Goal: Task Accomplishment & Management: Complete application form

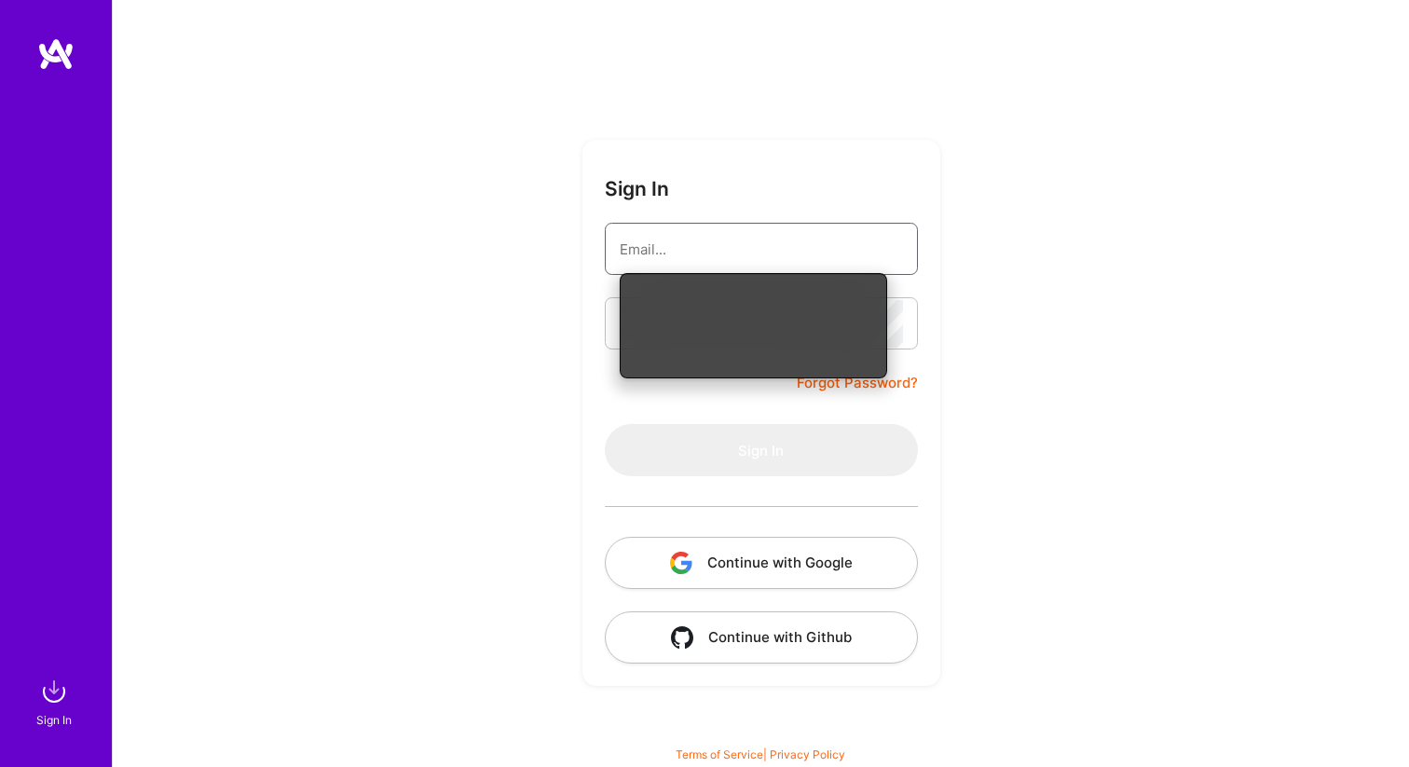
type input "[EMAIL_ADDRESS][DOMAIN_NAME]"
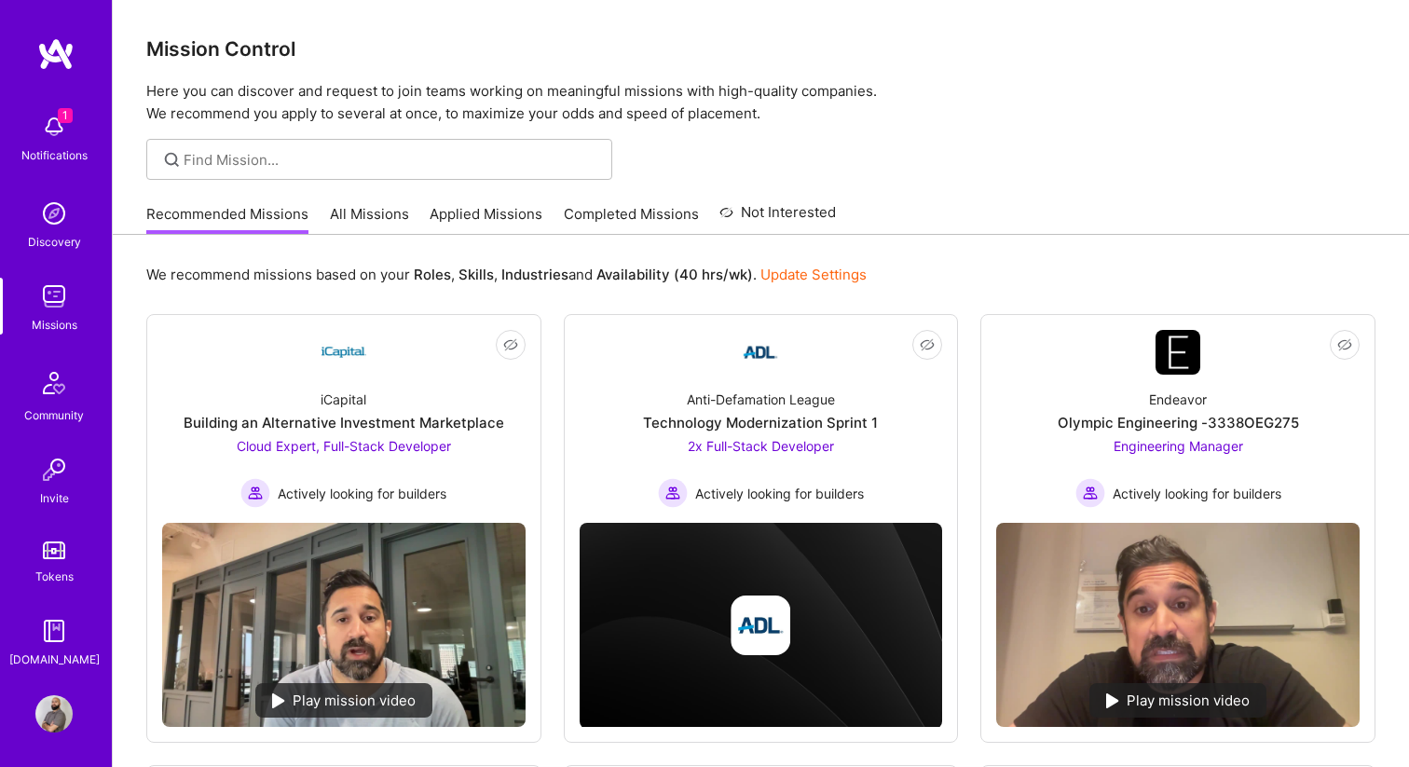
click at [62, 154] on div "Notifications" at bounding box center [54, 155] width 66 height 20
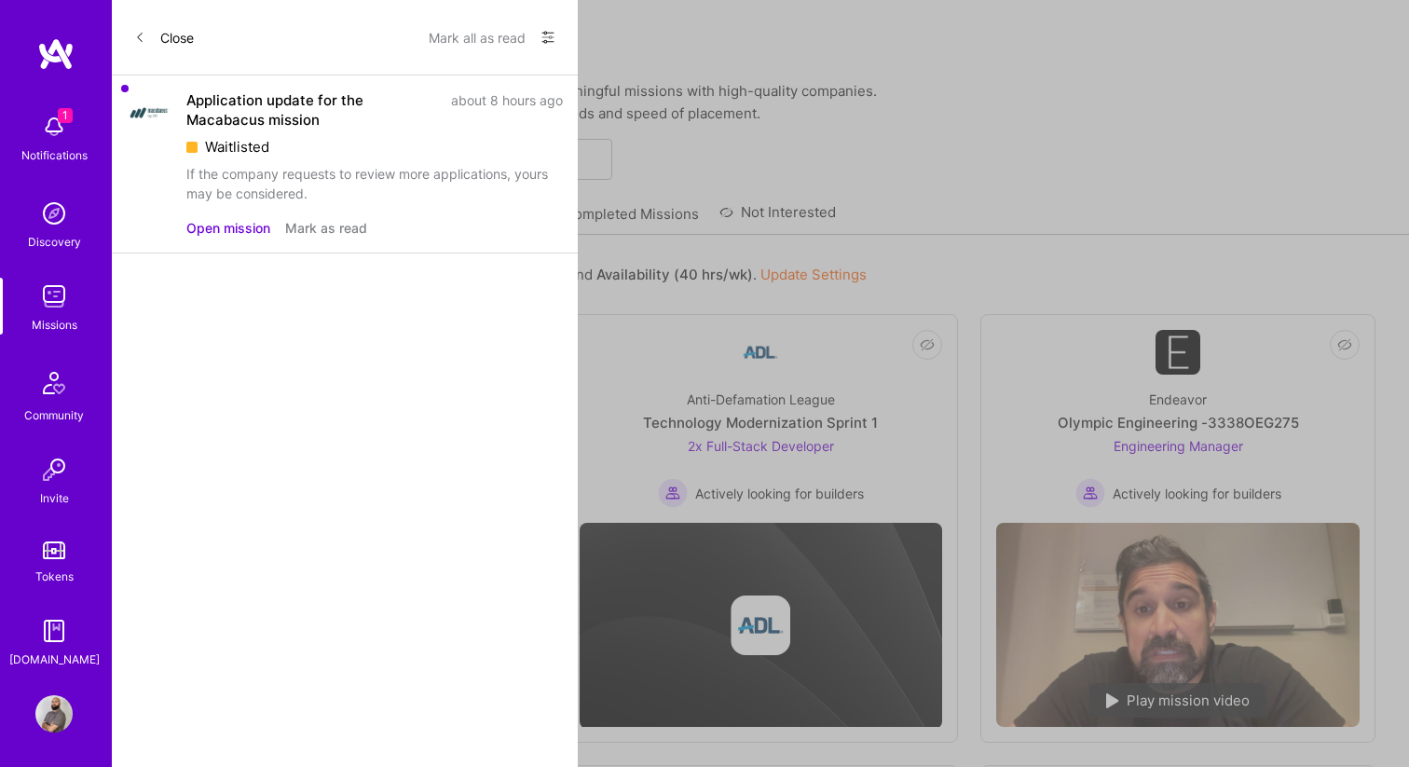
click at [228, 233] on button "Open mission" at bounding box center [228, 228] width 84 height 20
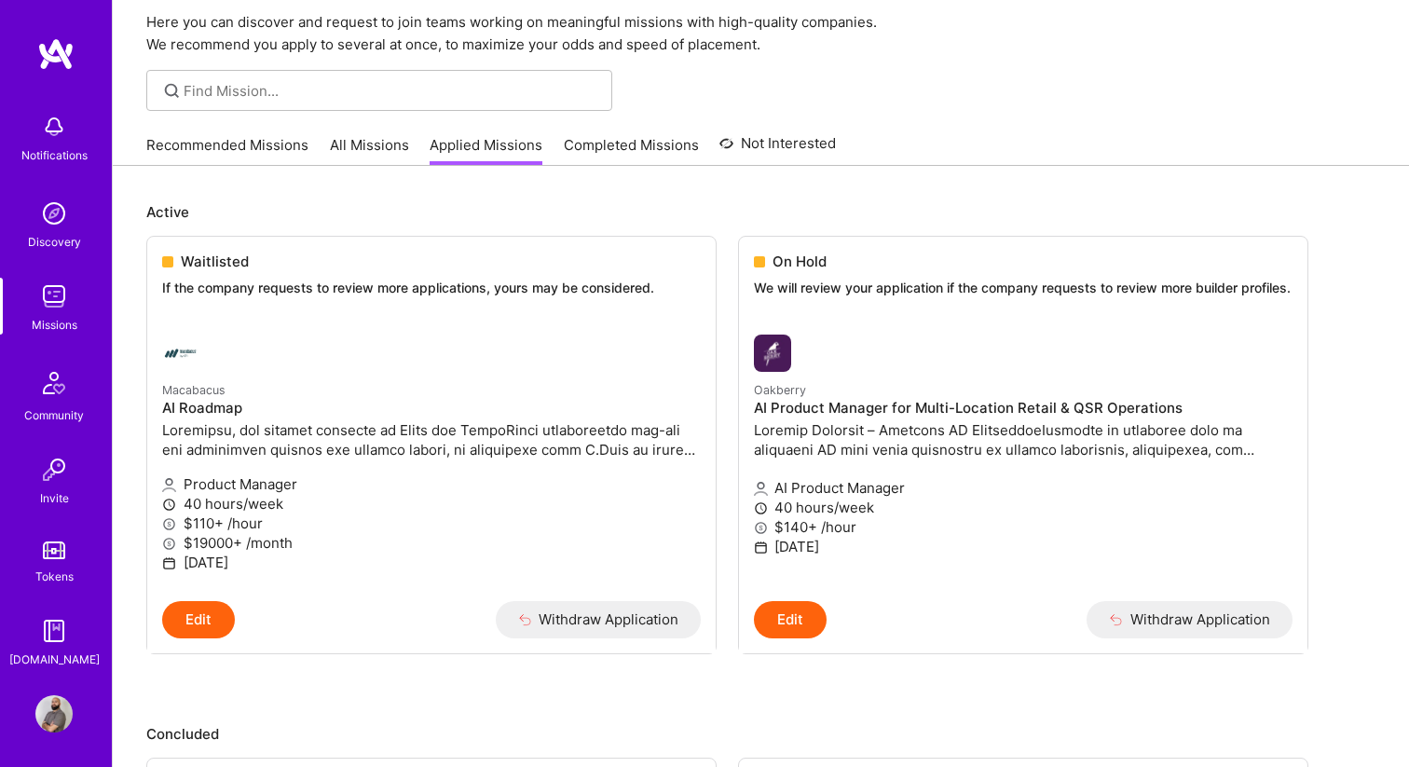
scroll to position [74, 0]
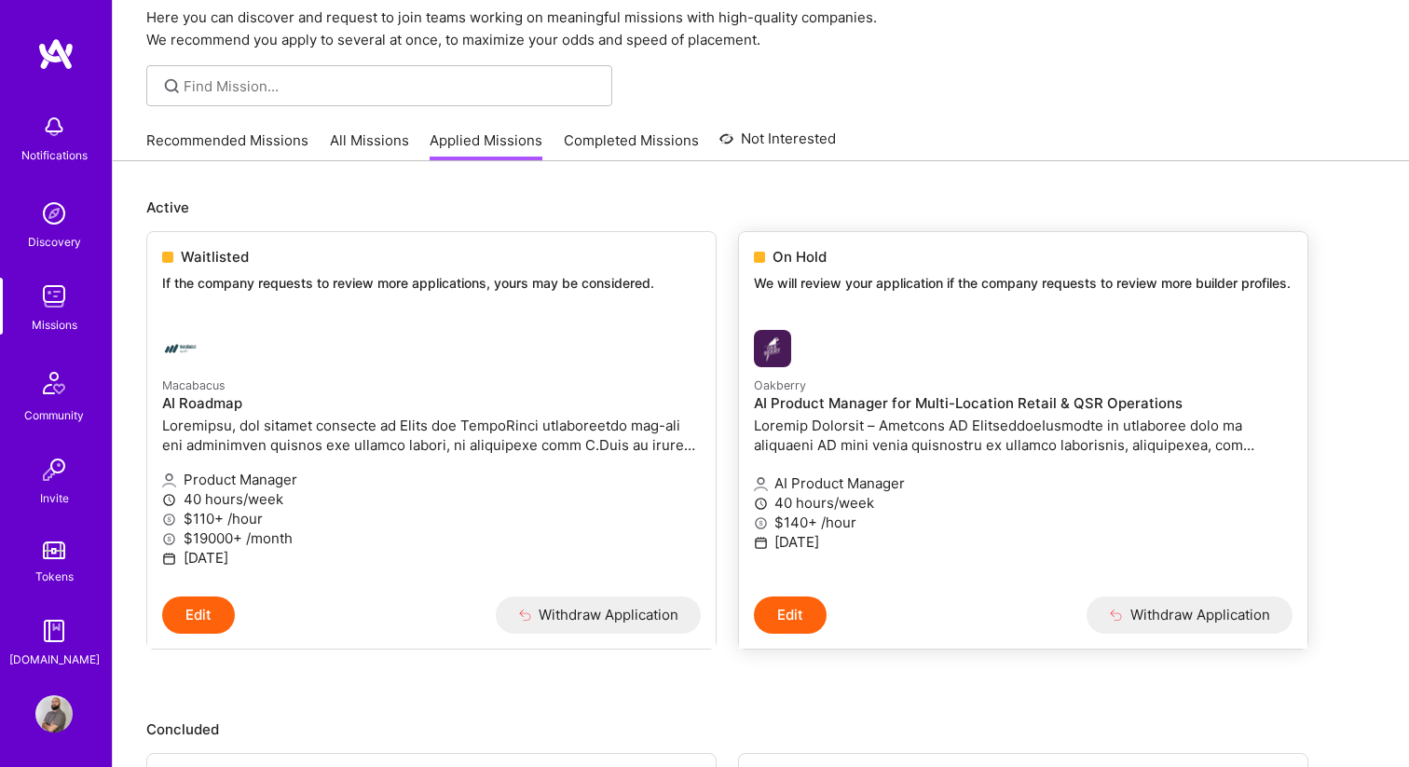
click at [796, 267] on div "On Hold We will review your application if the company requests to review more …" at bounding box center [1023, 273] width 568 height 83
click at [802, 250] on span "On Hold" at bounding box center [799, 257] width 54 height 20
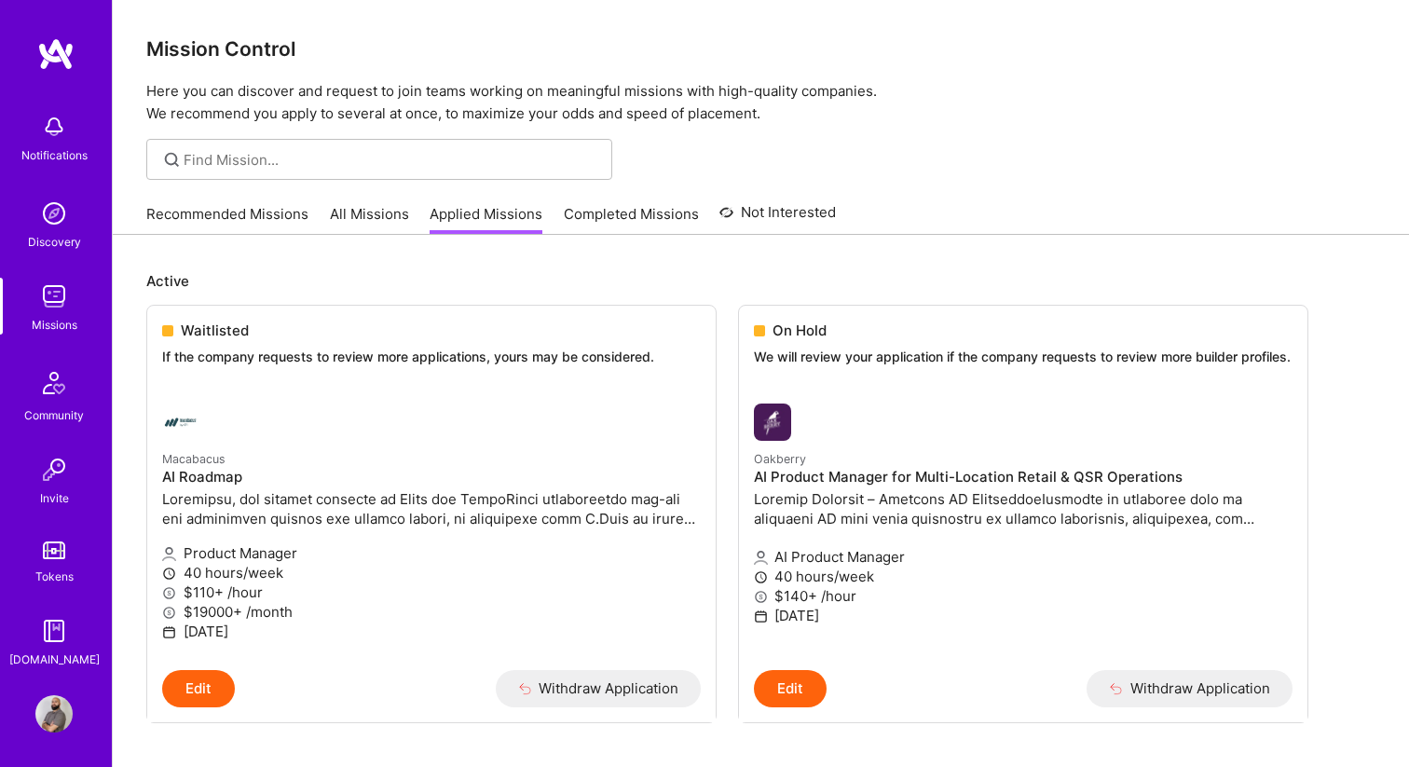
click at [343, 218] on link "All Missions" at bounding box center [369, 219] width 79 height 31
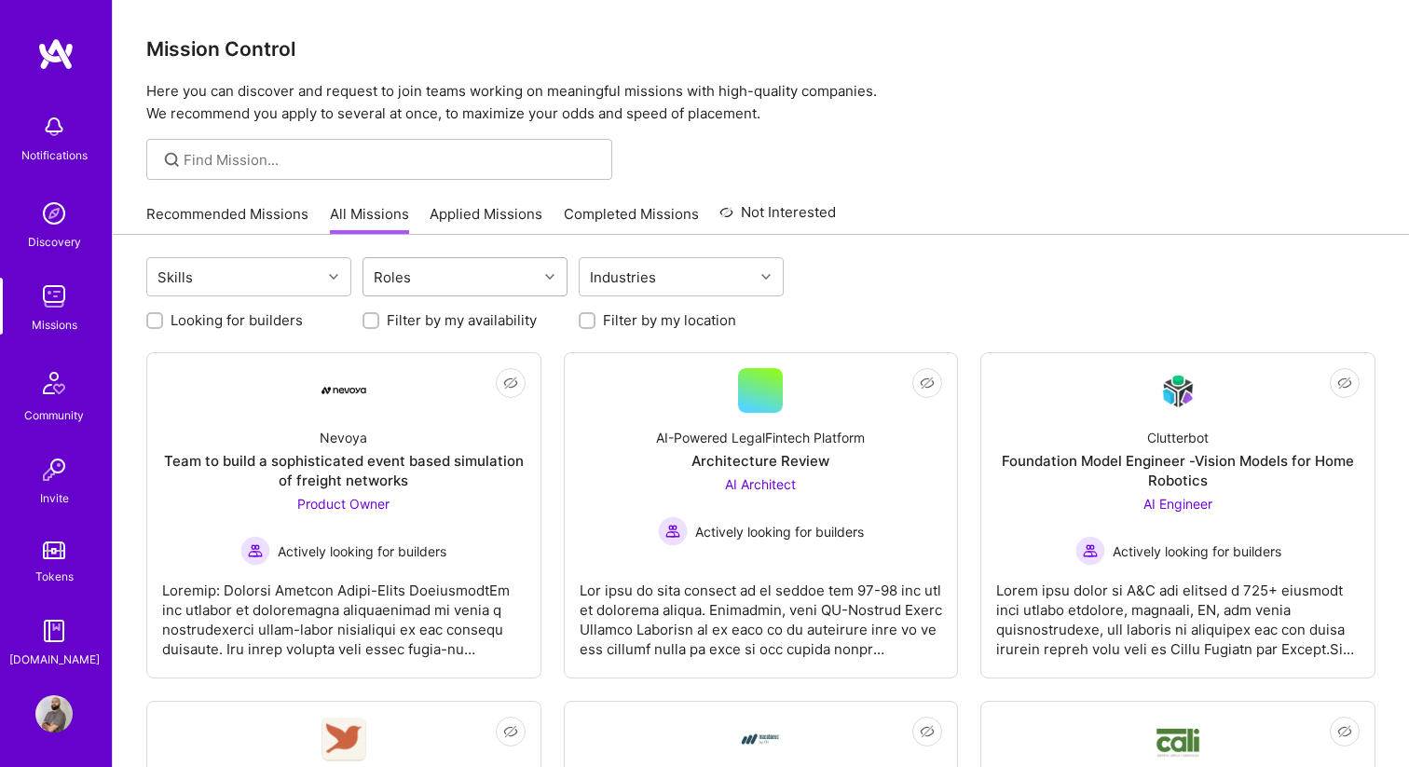
click at [478, 278] on div "Roles" at bounding box center [450, 276] width 174 height 37
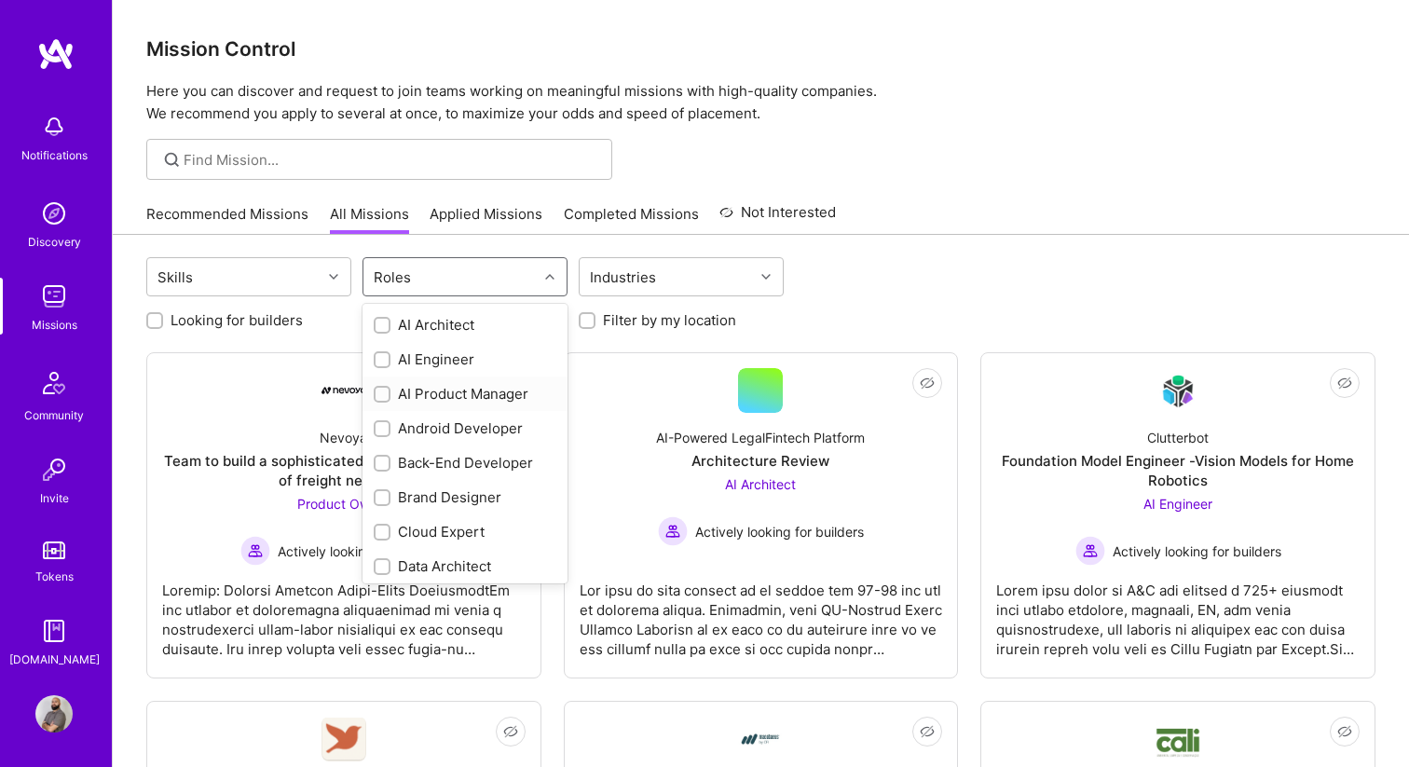
click at [430, 396] on div "AI Product Manager" at bounding box center [465, 394] width 183 height 20
checkbox input "true"
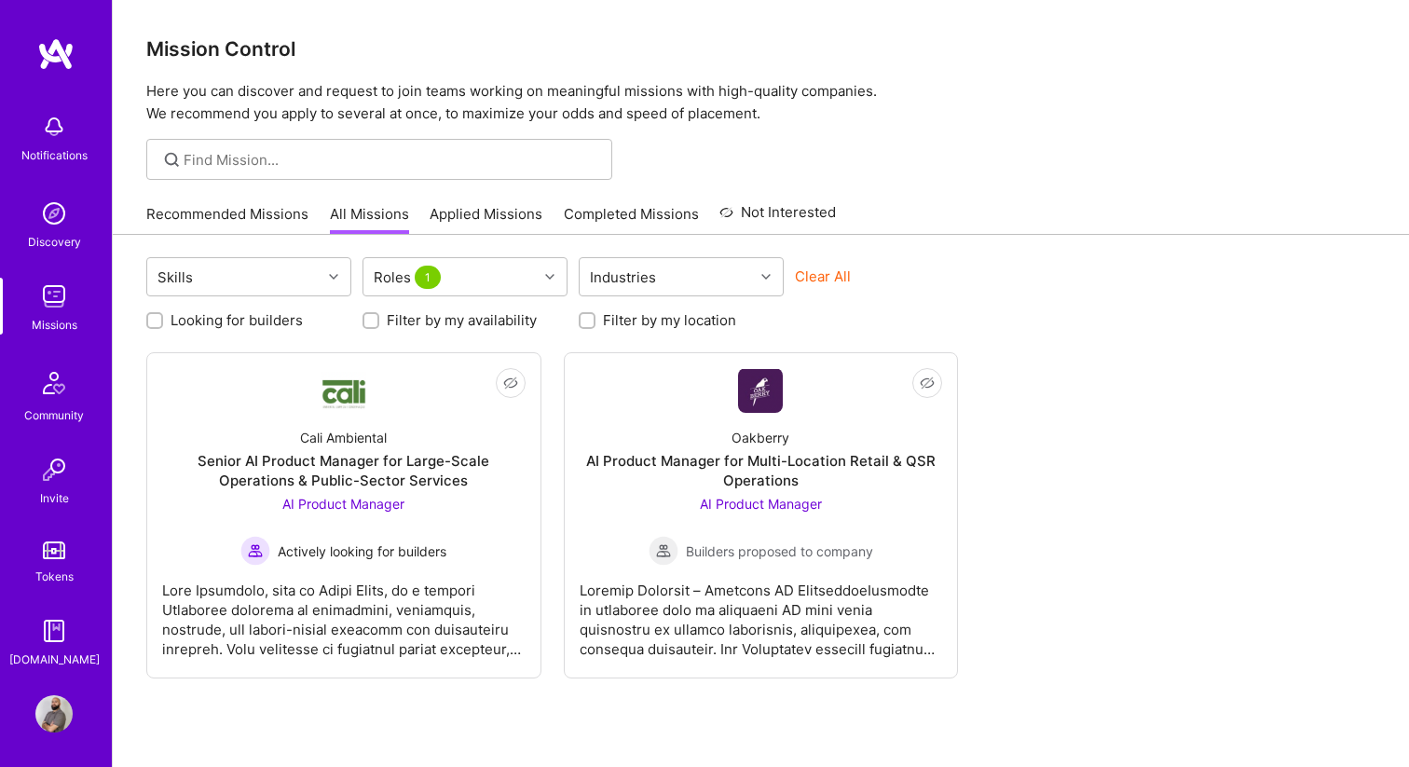
click at [1029, 321] on div "Looking for builders Filter by my availability Filter by my location" at bounding box center [760, 315] width 1229 height 29
click at [384, 432] on div "Cali Ambiental" at bounding box center [343, 438] width 87 height 20
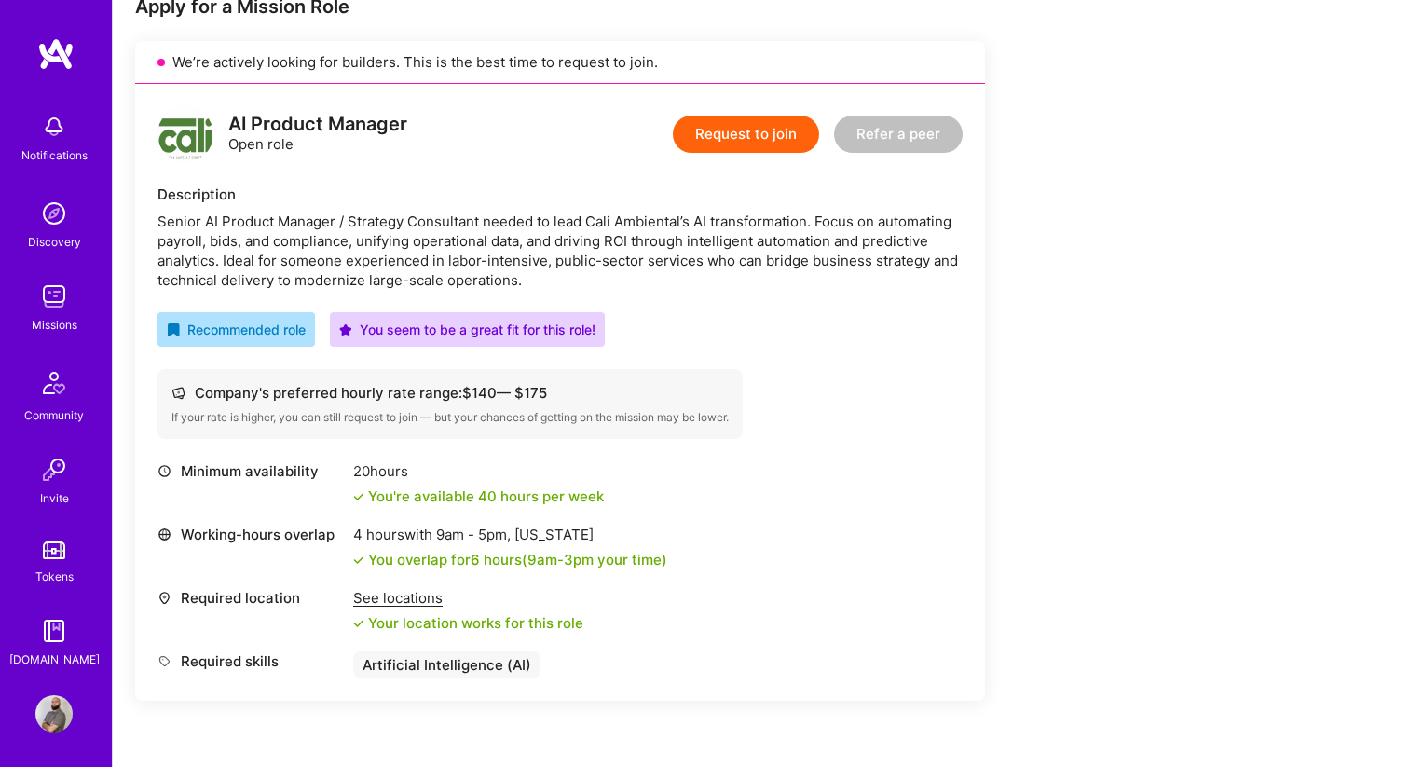
scroll to position [401, 0]
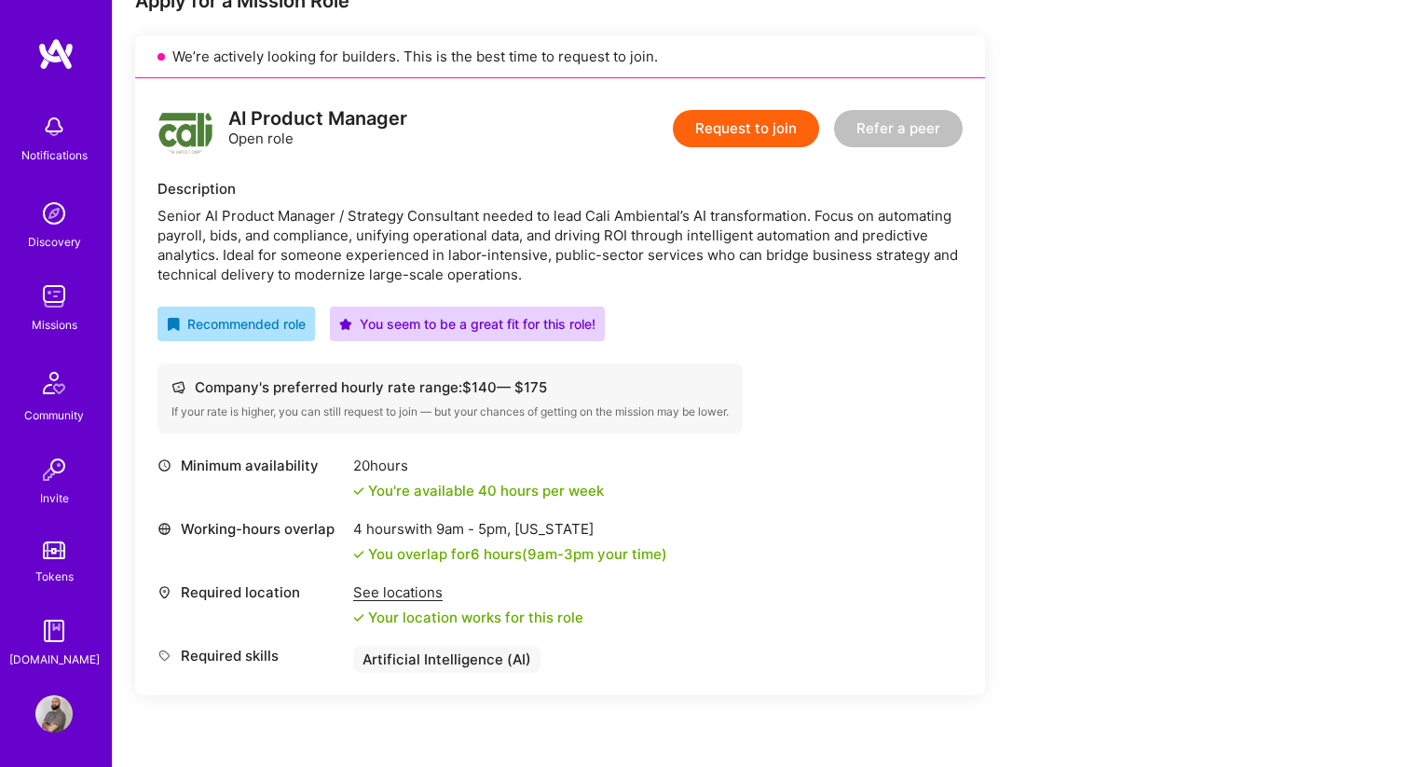
click at [728, 127] on button "Request to join" at bounding box center [746, 128] width 146 height 37
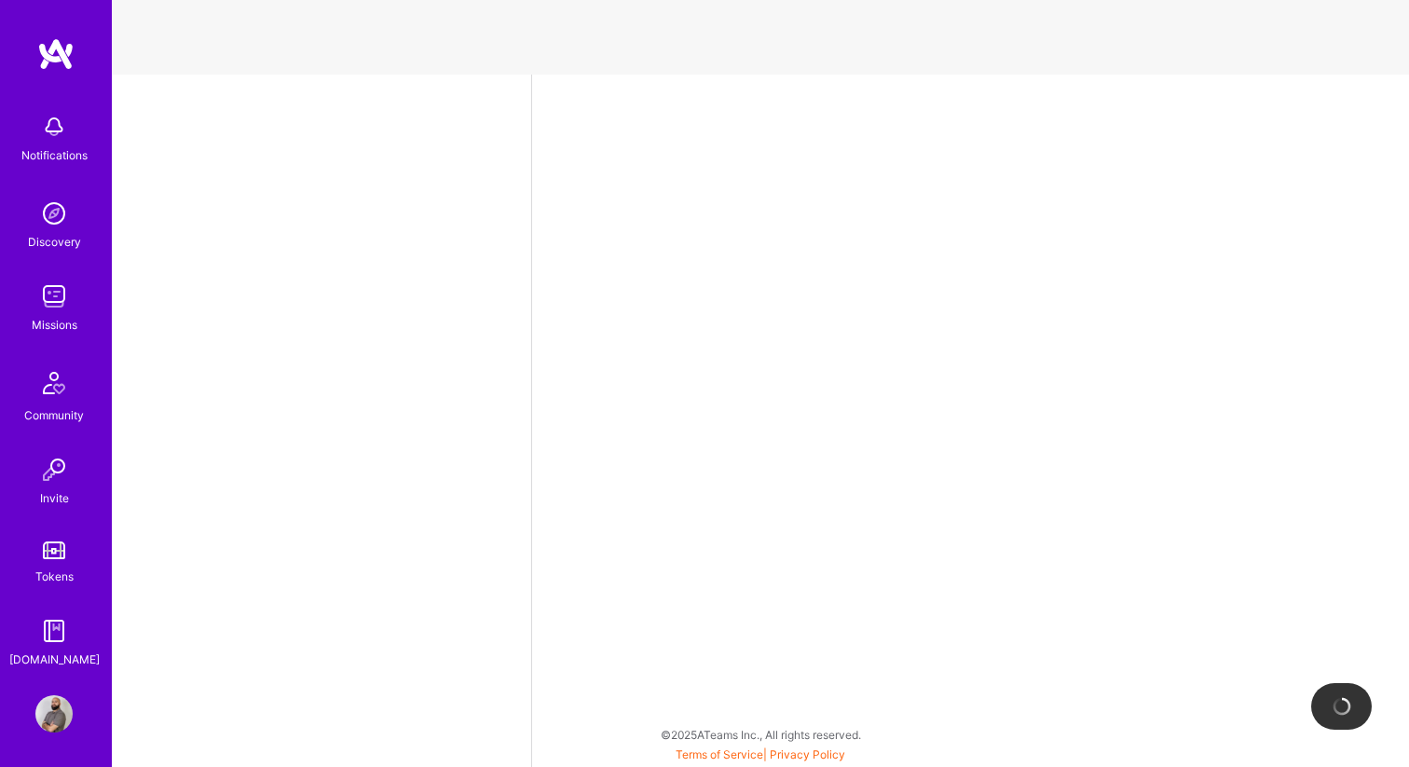
select select "CA"
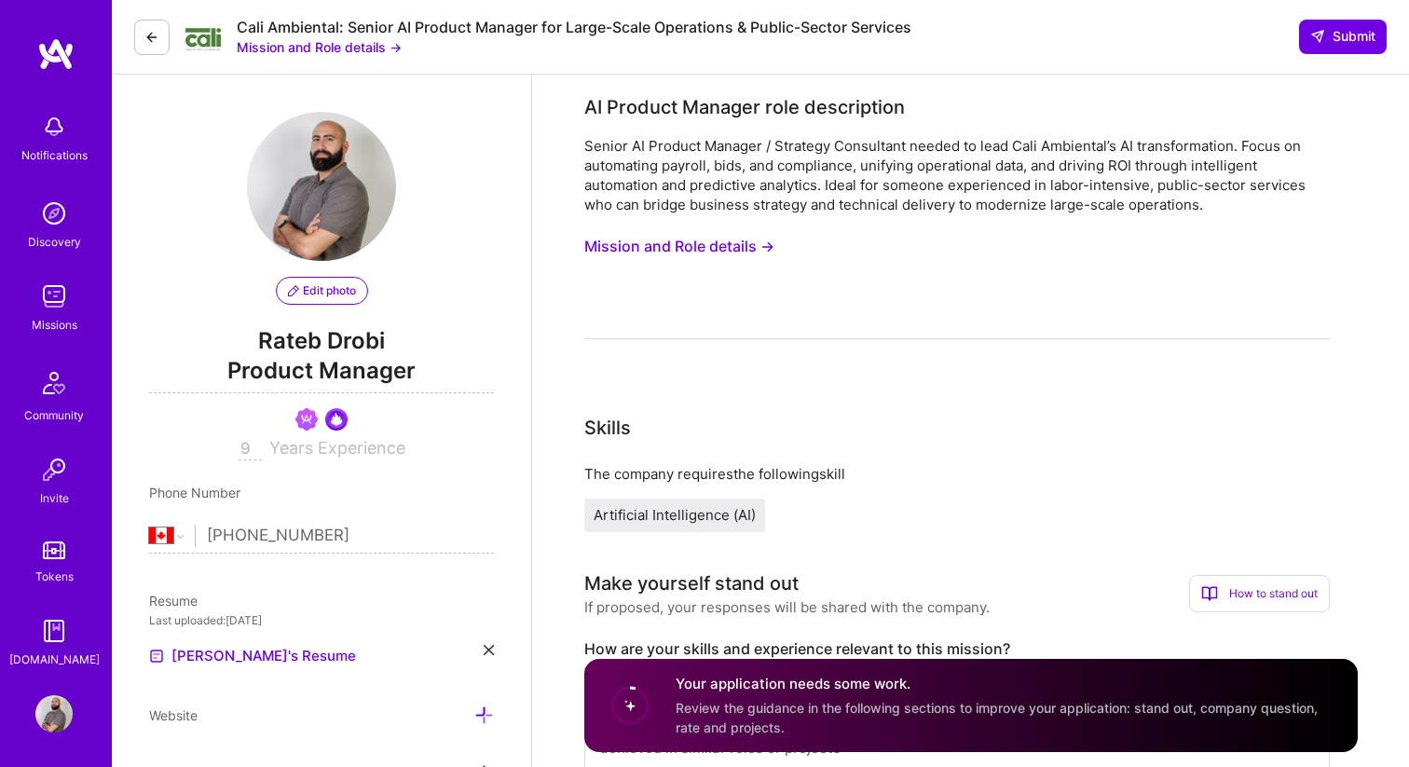
click at [703, 249] on button "Mission and Role details →" at bounding box center [679, 246] width 190 height 34
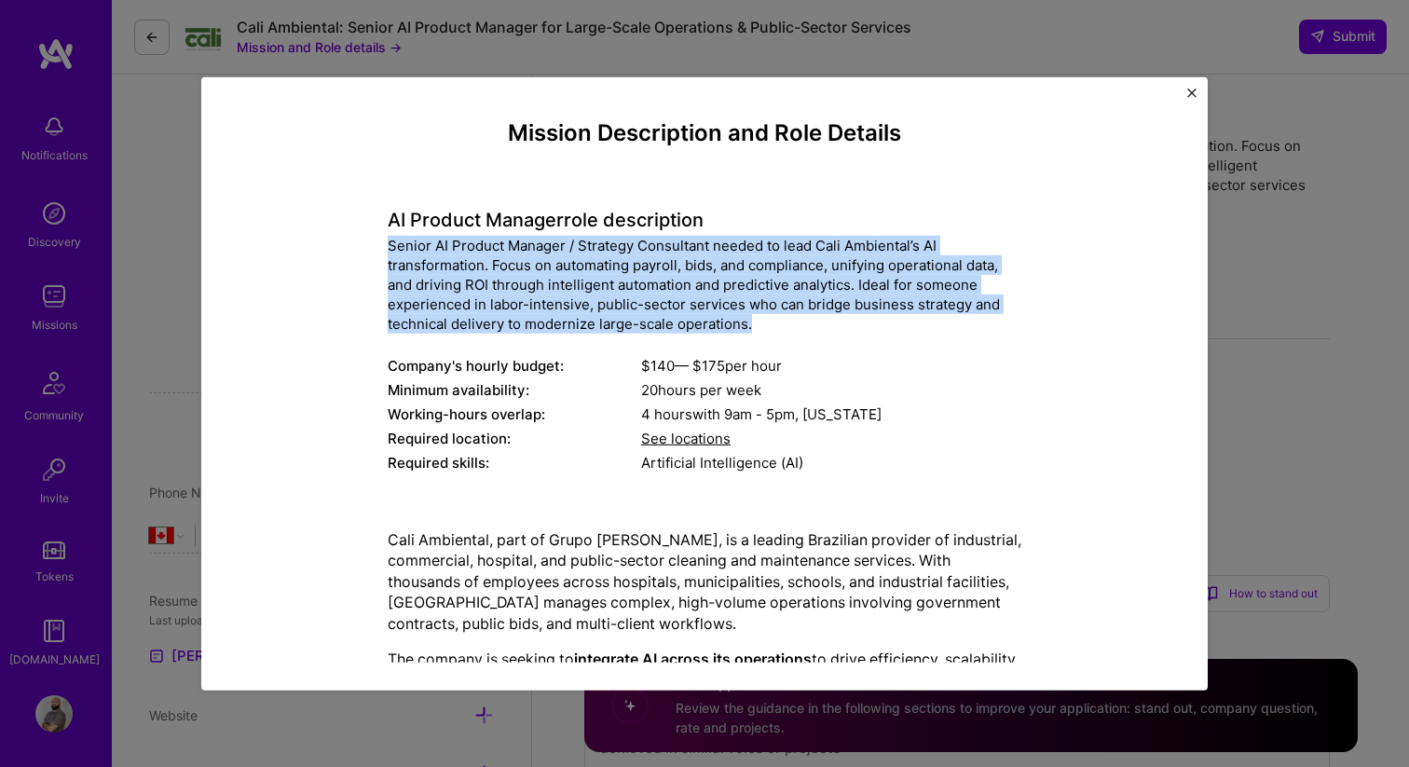
drag, startPoint x: 389, startPoint y: 246, endPoint x: 817, endPoint y: 325, distance: 435.8
click at [818, 325] on div "Senior AI Product Manager / Strategy Consultant needed to lead Cali Ambiental’s…" at bounding box center [705, 285] width 634 height 98
copy div "Senior AI Product Manager / Strategy Consultant needed to lead Cali Ambiental’s…"
click at [1193, 89] on img "Close" at bounding box center [1191, 92] width 9 height 9
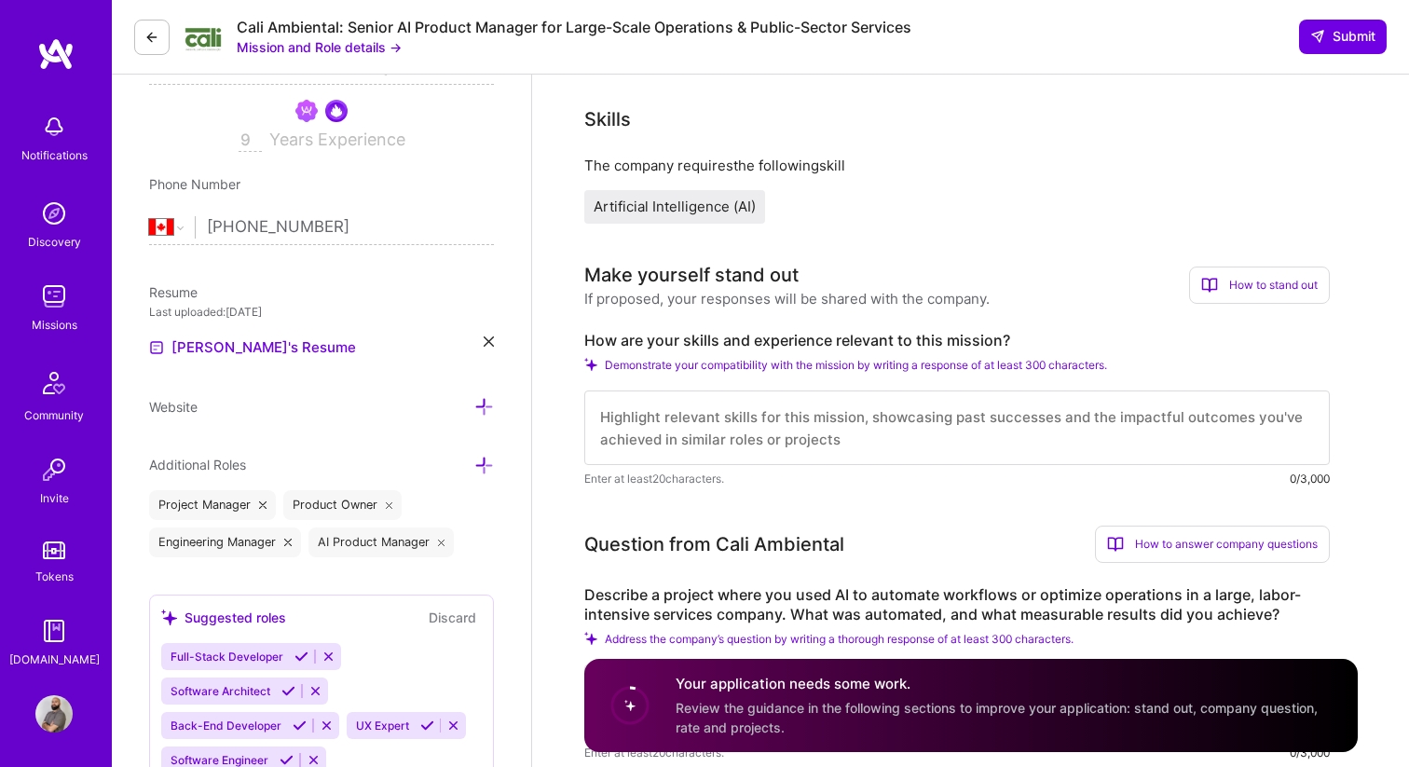
scroll to position [341, 0]
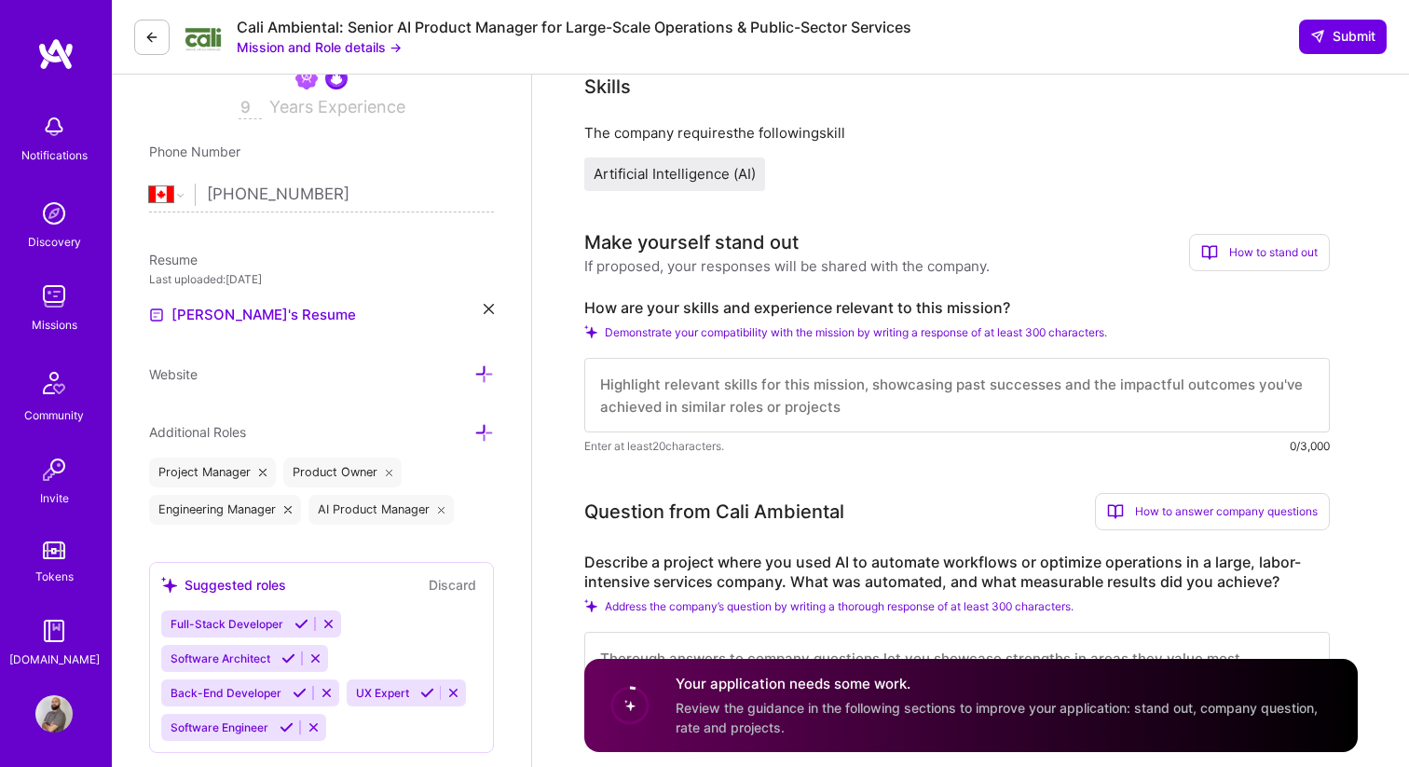
click at [743, 397] on textarea at bounding box center [956, 395] width 745 height 75
paste textarea "Lore i dolors ametc adipis elitsed doeiu-tempo incididuntutla etdolore ma ALI, …"
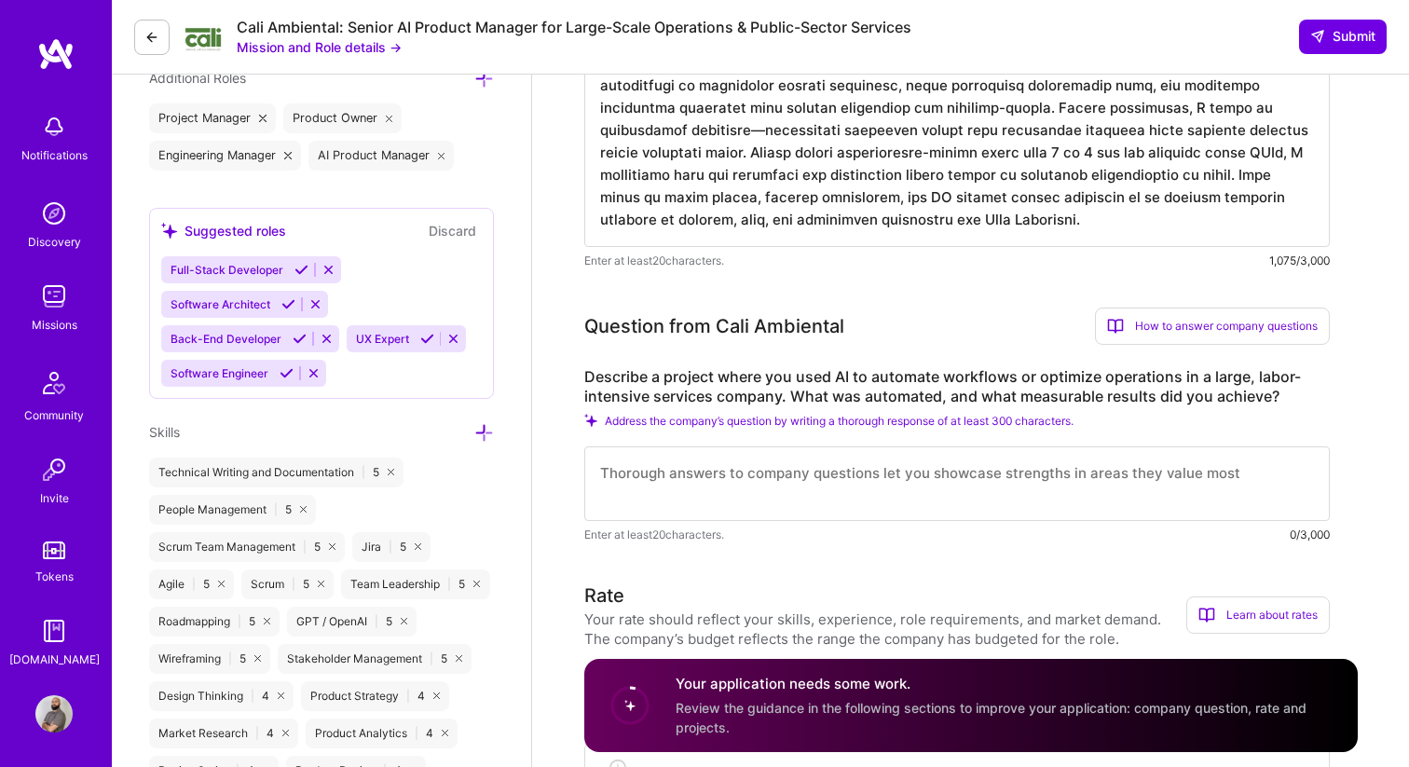
scroll to position [717, 0]
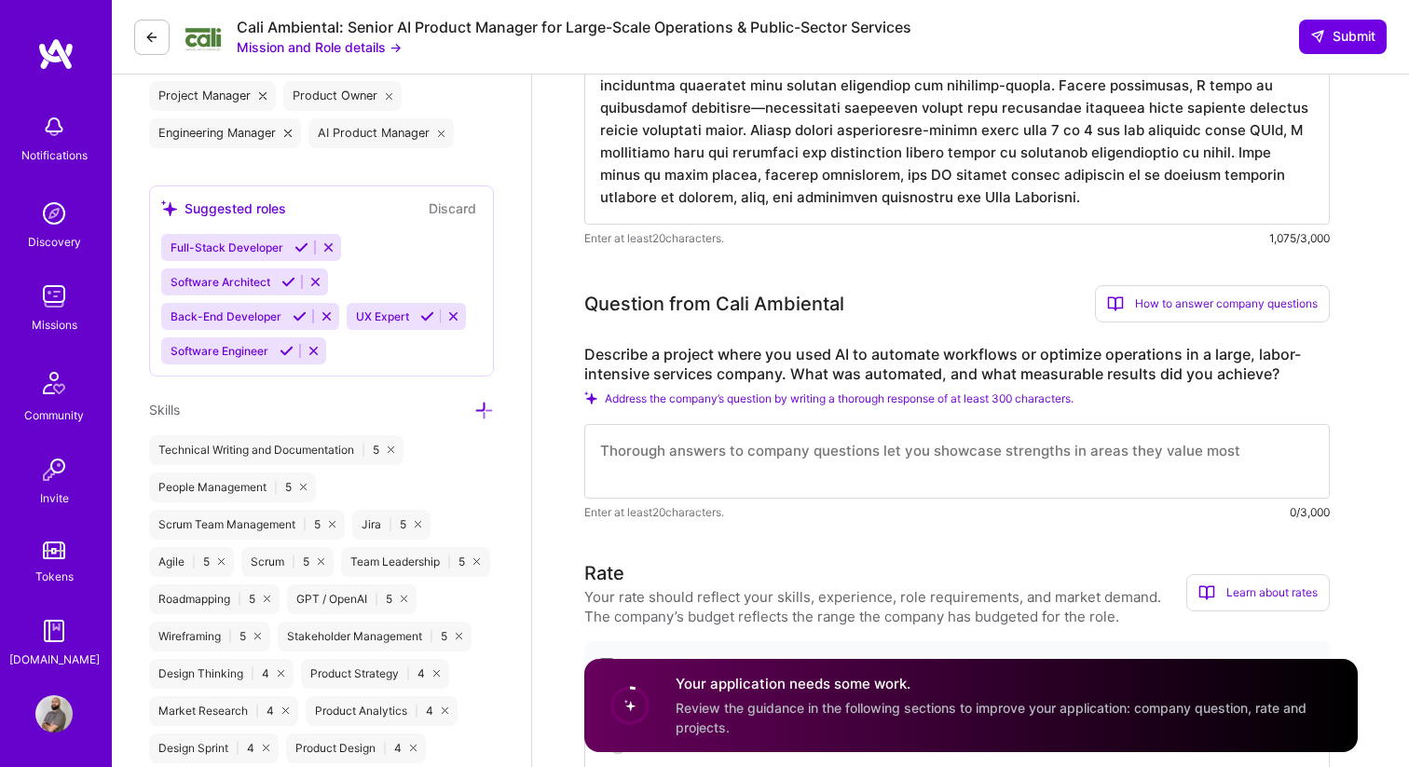
type textarea "Lore i dolors ametc adipis elitsed doeiu-tempo incididuntutla etdolore ma ALI, …"
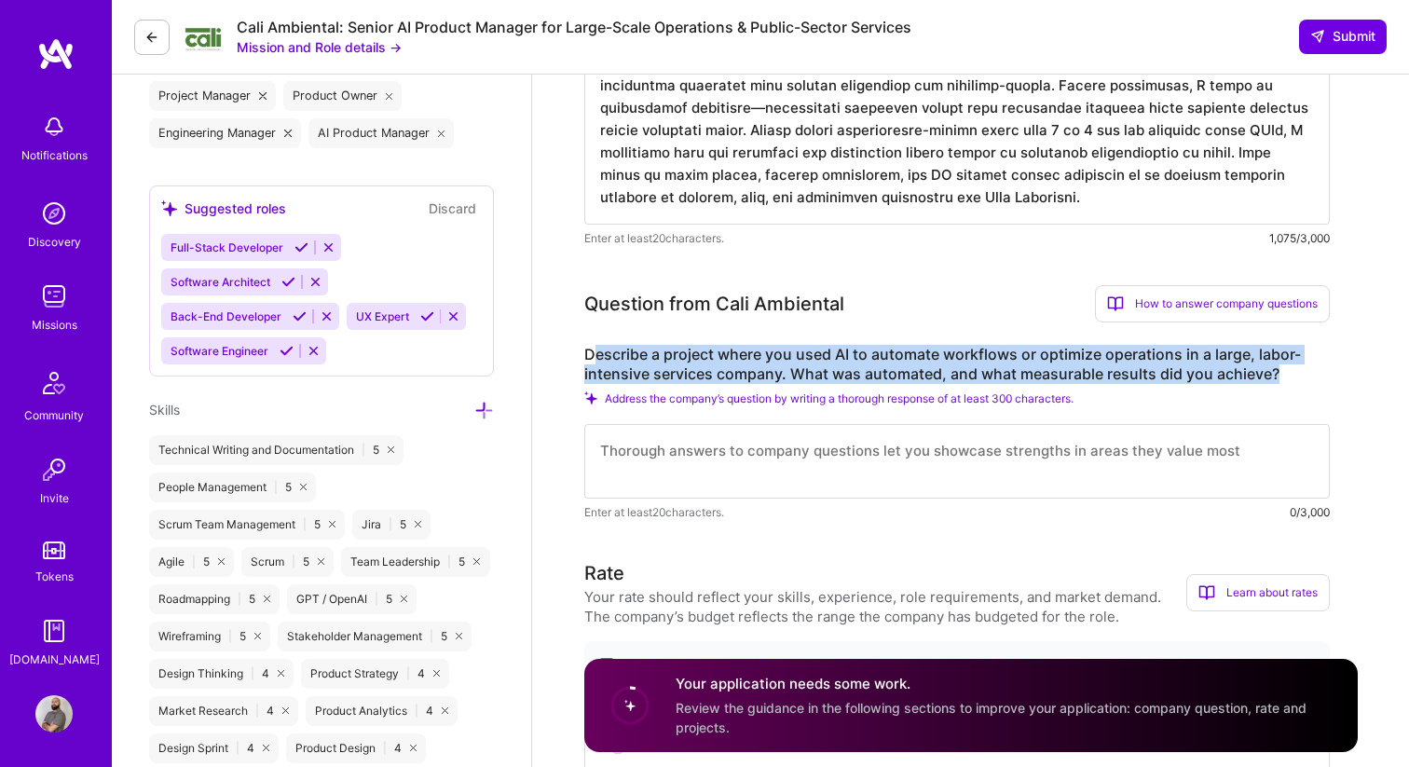
drag, startPoint x: 589, startPoint y: 352, endPoint x: 1301, endPoint y: 372, distance: 712.1
click at [1301, 372] on label "Describe a project where you used AI to automate workflows or optimize operatio…" at bounding box center [956, 364] width 745 height 39
click at [1298, 372] on label "Describe a project where you used AI to automate workflows or optimize operatio…" at bounding box center [956, 364] width 745 height 39
drag, startPoint x: 1283, startPoint y: 374, endPoint x: 569, endPoint y: 353, distance: 714.0
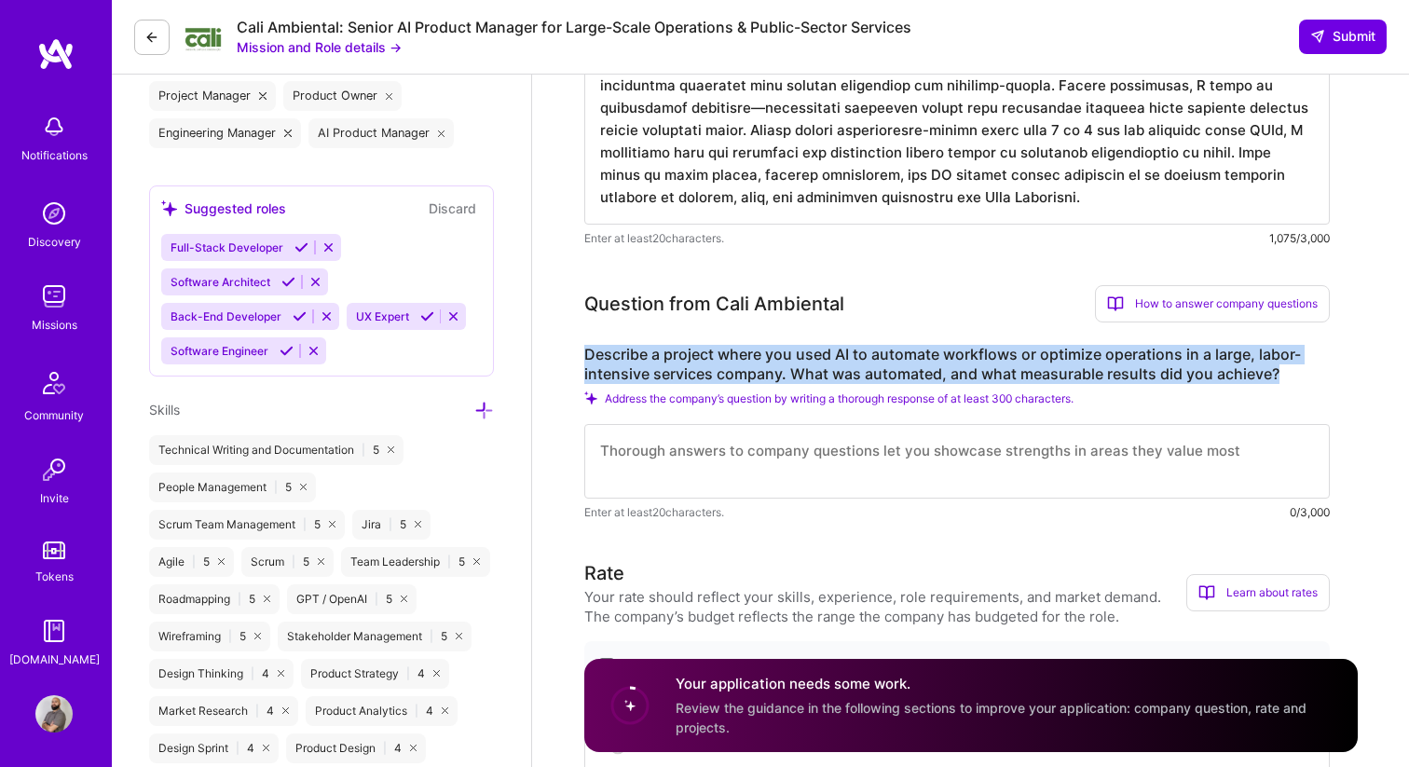
copy label "Describe a project where you used AI to automate workflows or optimize operatio…"
click at [765, 447] on textarea at bounding box center [956, 461] width 745 height 75
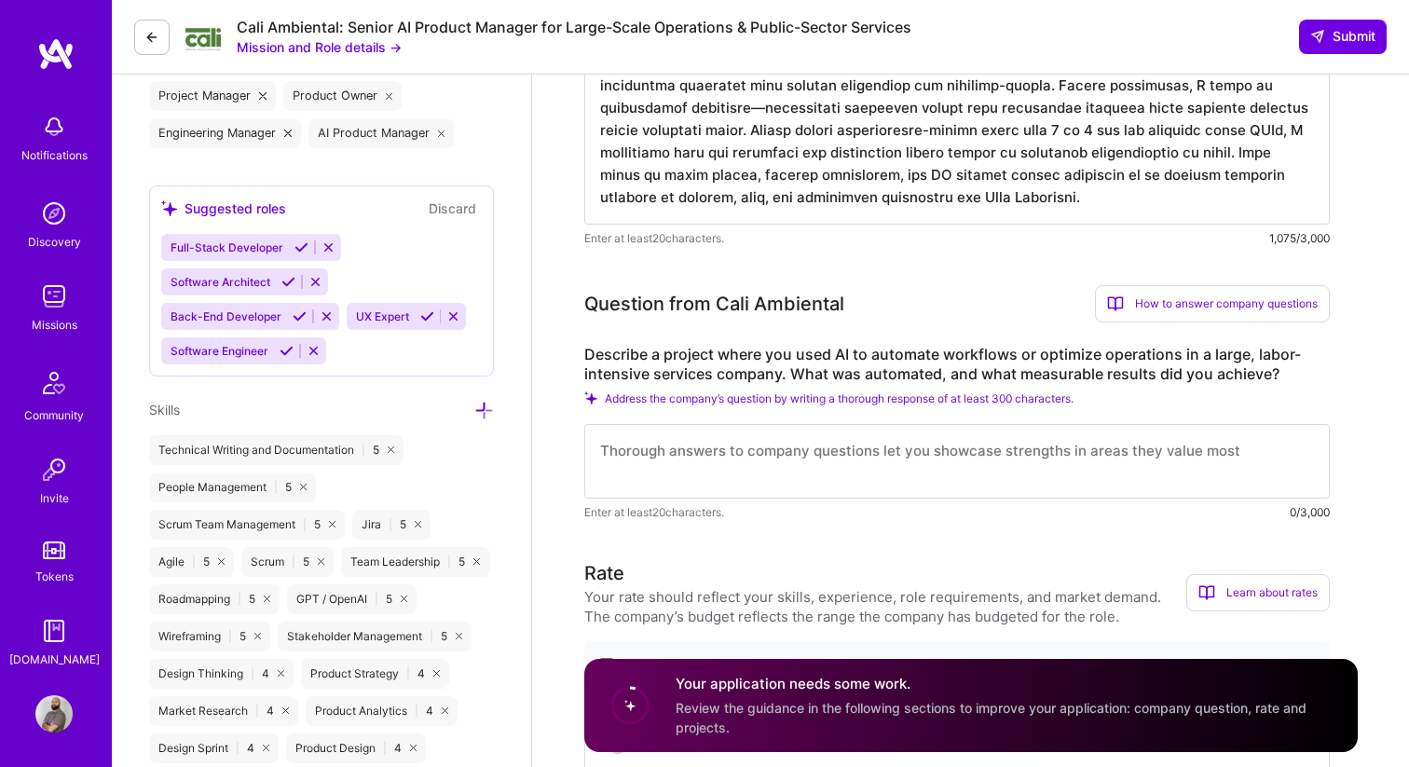
paste textarea "In my role as Product Manager for an AI-driven steel manufacturing platform, I …"
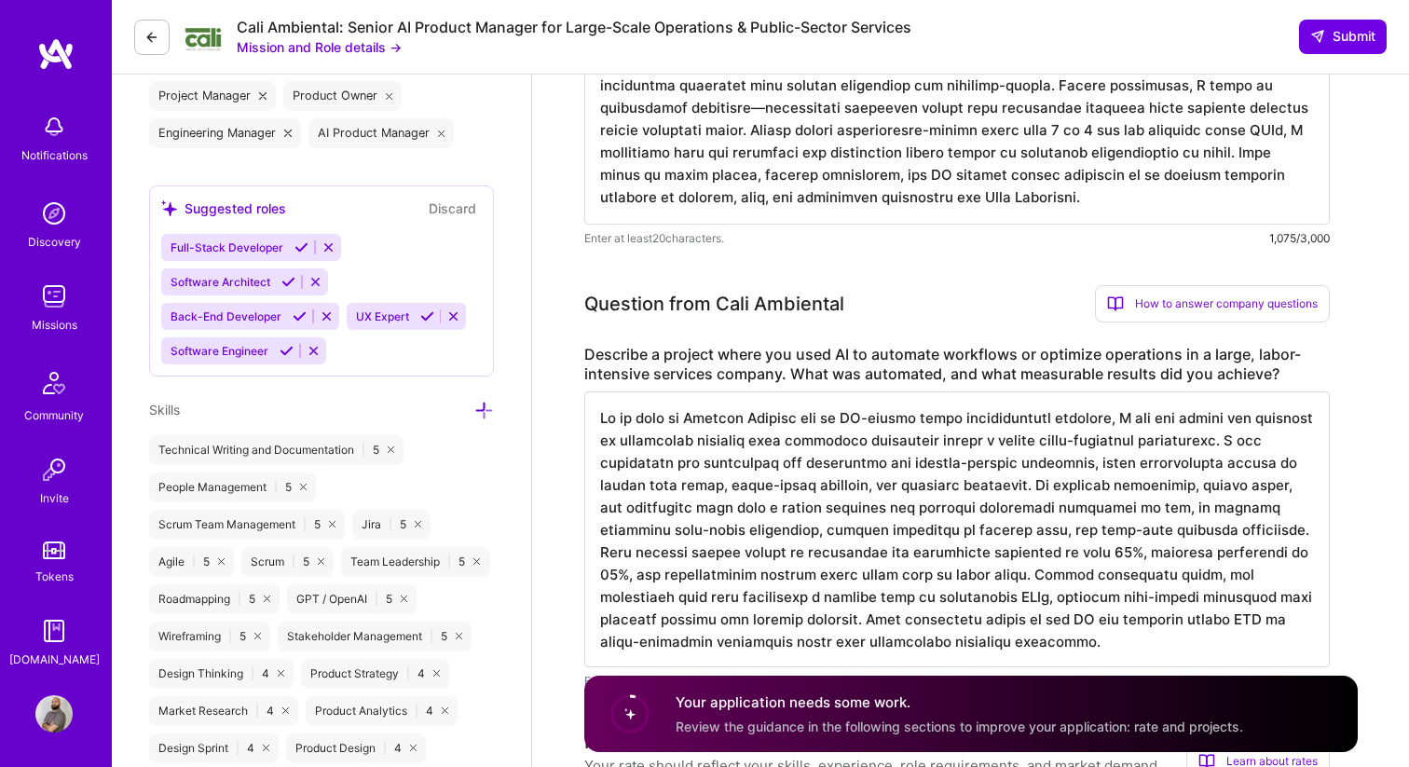
drag, startPoint x: 850, startPoint y: 420, endPoint x: 916, endPoint y: 420, distance: 66.1
click at [916, 420] on textarea at bounding box center [956, 529] width 745 height 276
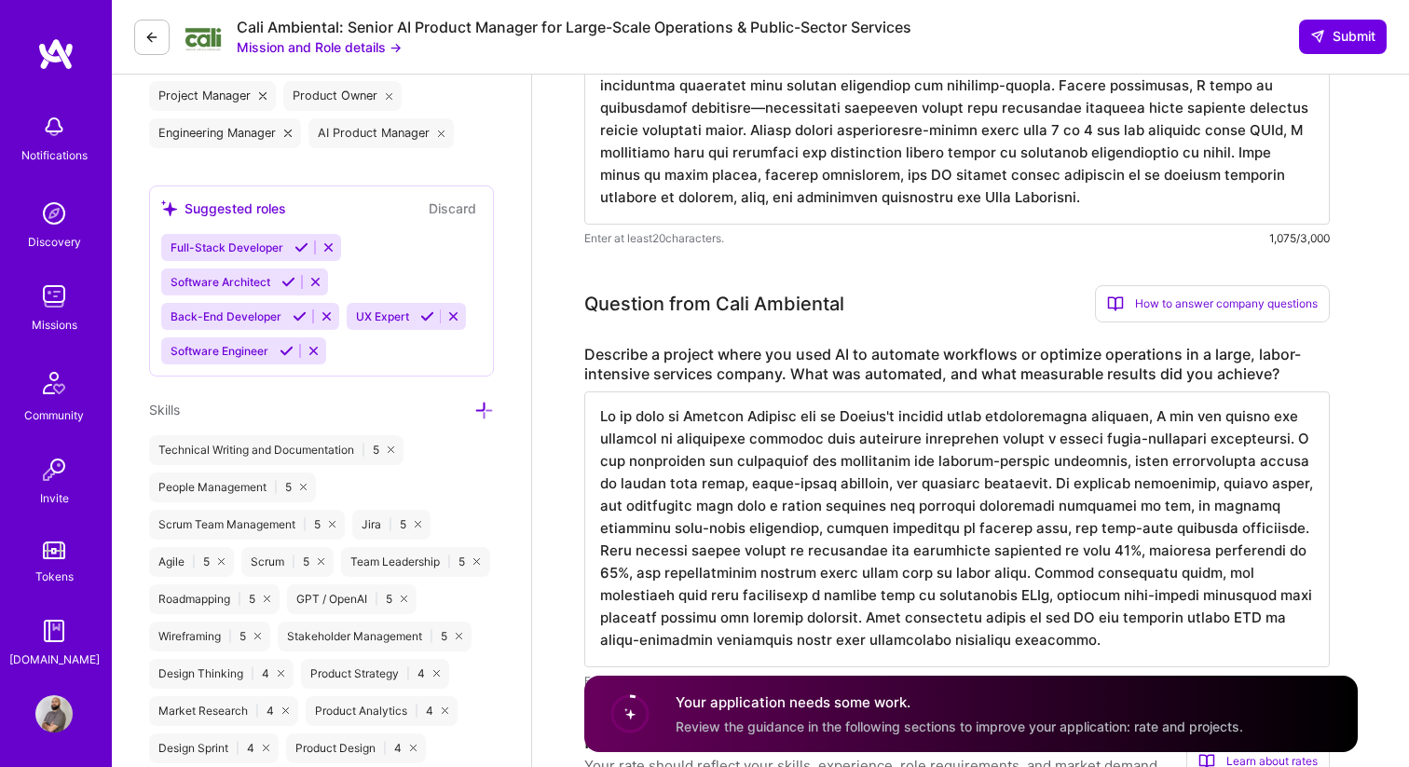
click at [1092, 412] on textarea at bounding box center [956, 529] width 745 height 276
click at [1098, 412] on textarea at bounding box center [956, 529] width 745 height 276
click at [831, 414] on textarea at bounding box center [956, 529] width 745 height 276
drag, startPoint x: 1103, startPoint y: 417, endPoint x: 1115, endPoint y: 453, distance: 37.4
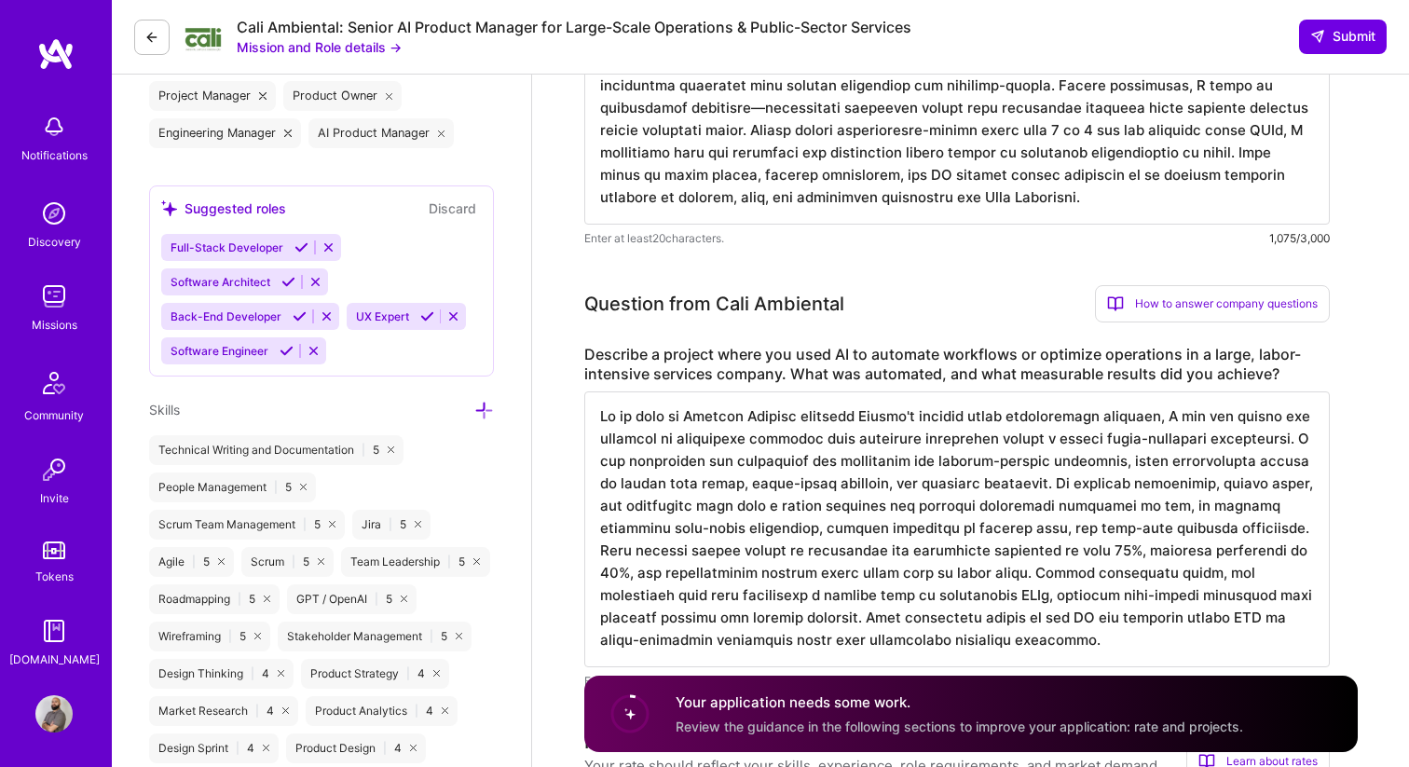
click at [1103, 421] on textarea at bounding box center [956, 529] width 745 height 276
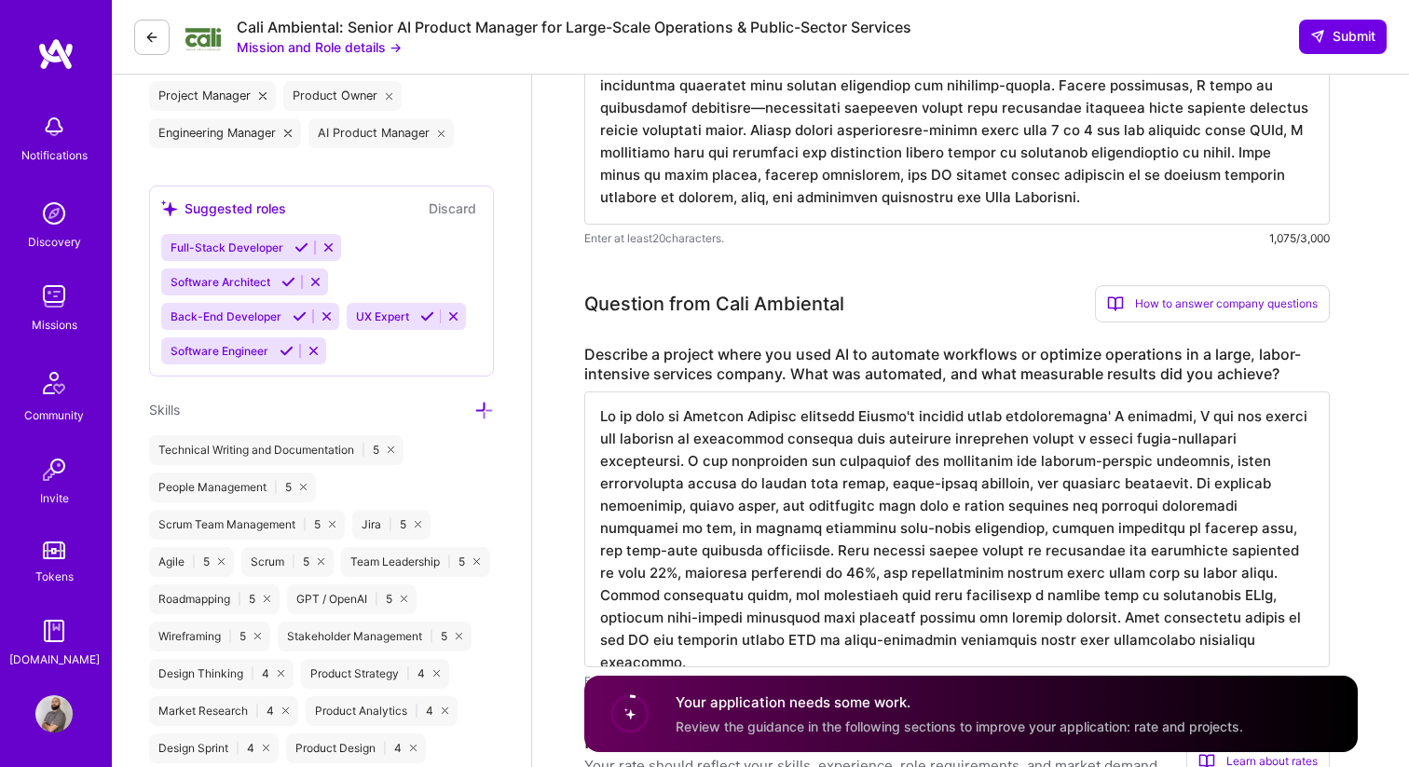
click at [1115, 453] on textarea at bounding box center [956, 529] width 745 height 276
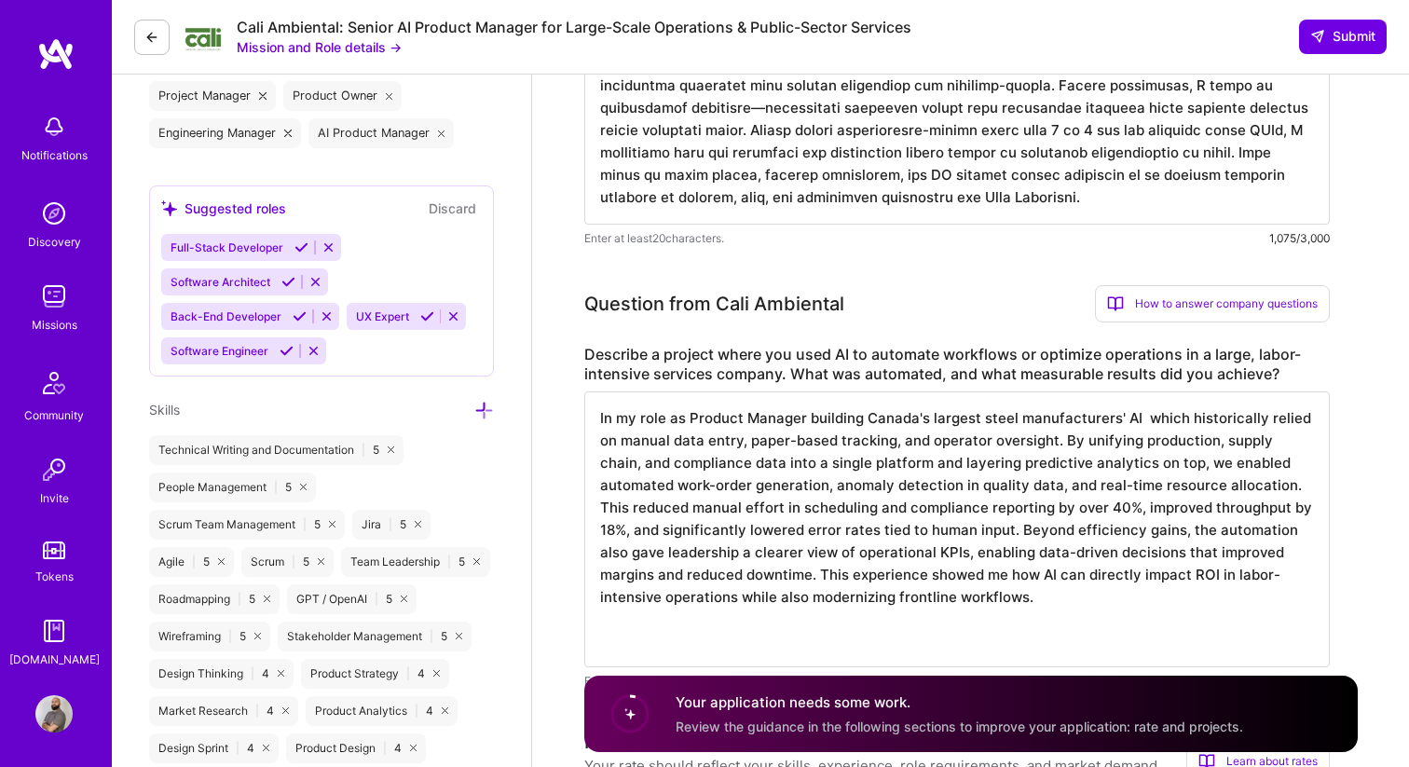
scroll to position [0, 0]
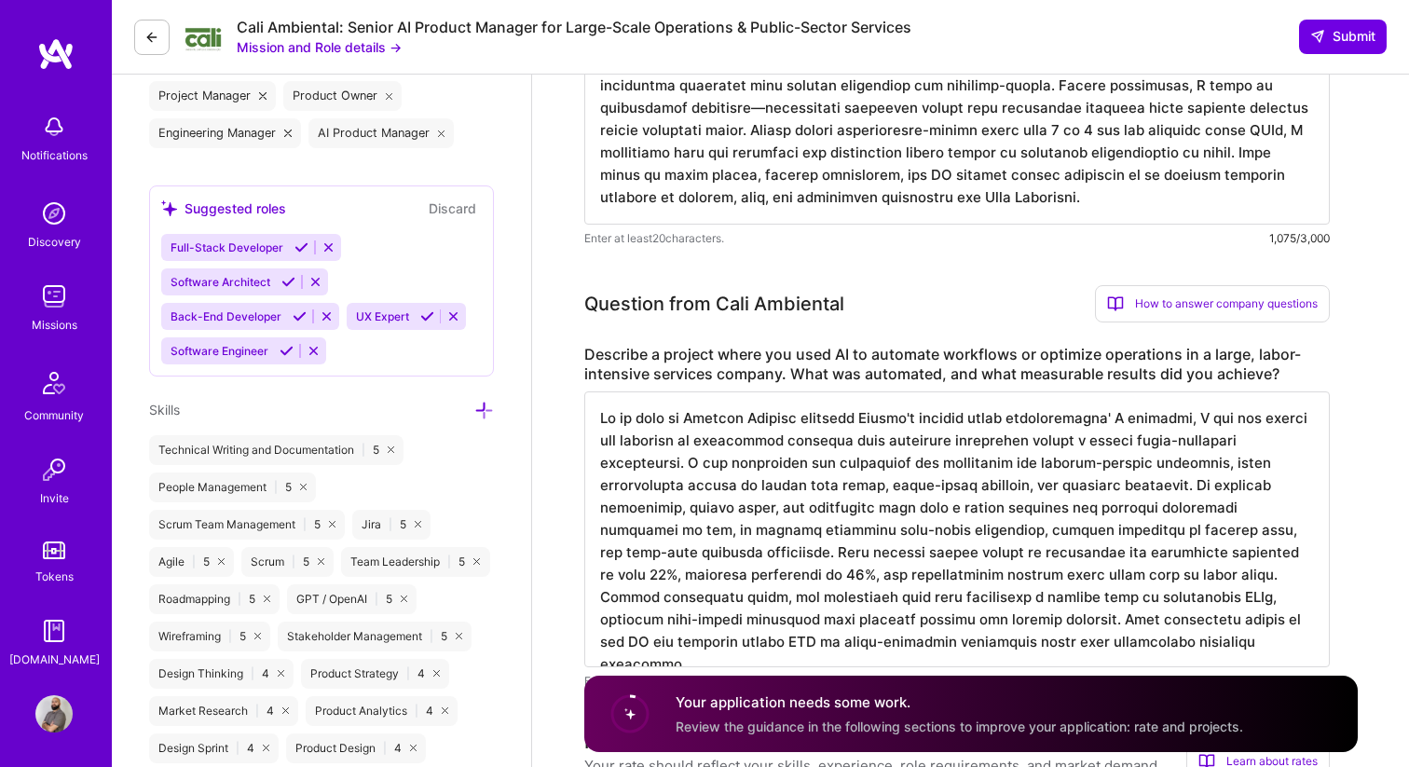
click at [1129, 421] on textarea at bounding box center [956, 529] width 745 height 276
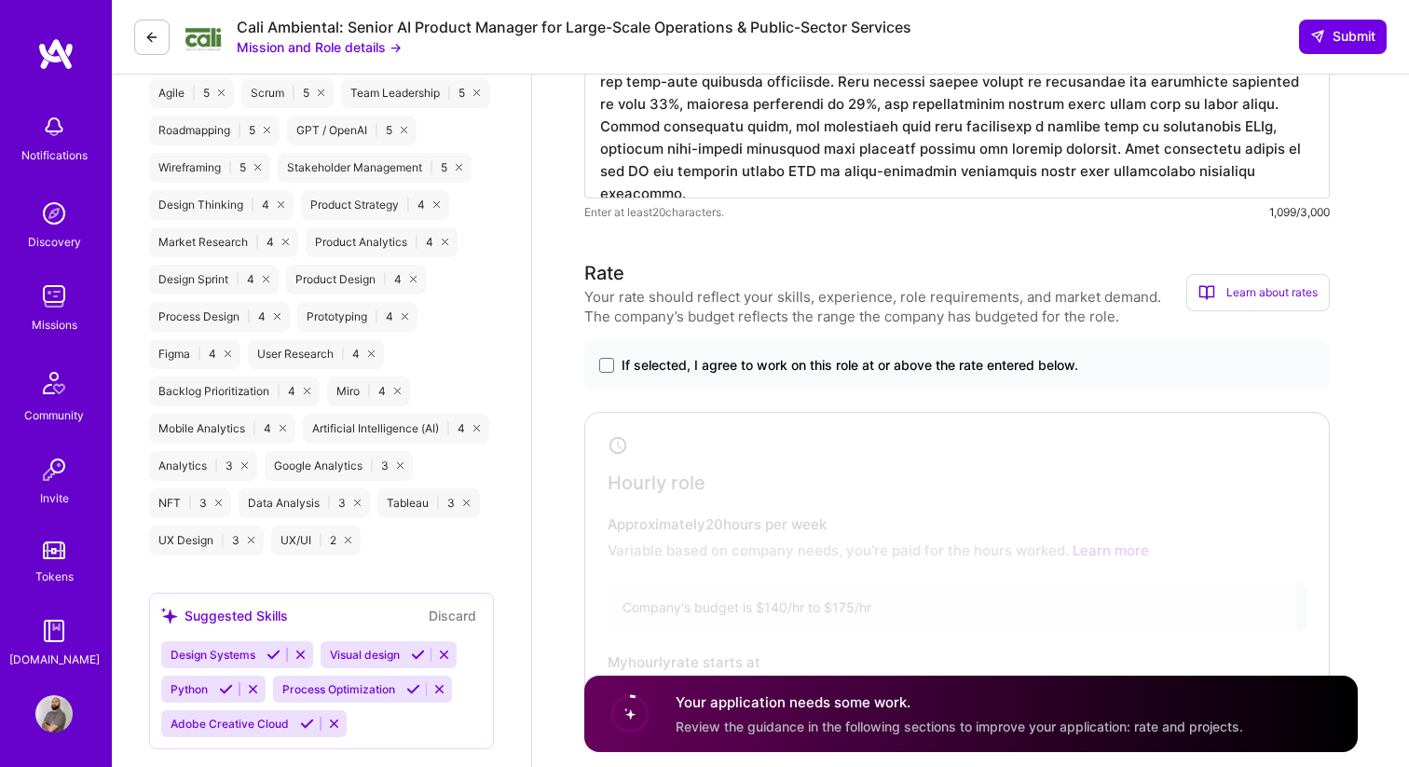
scroll to position [1235, 0]
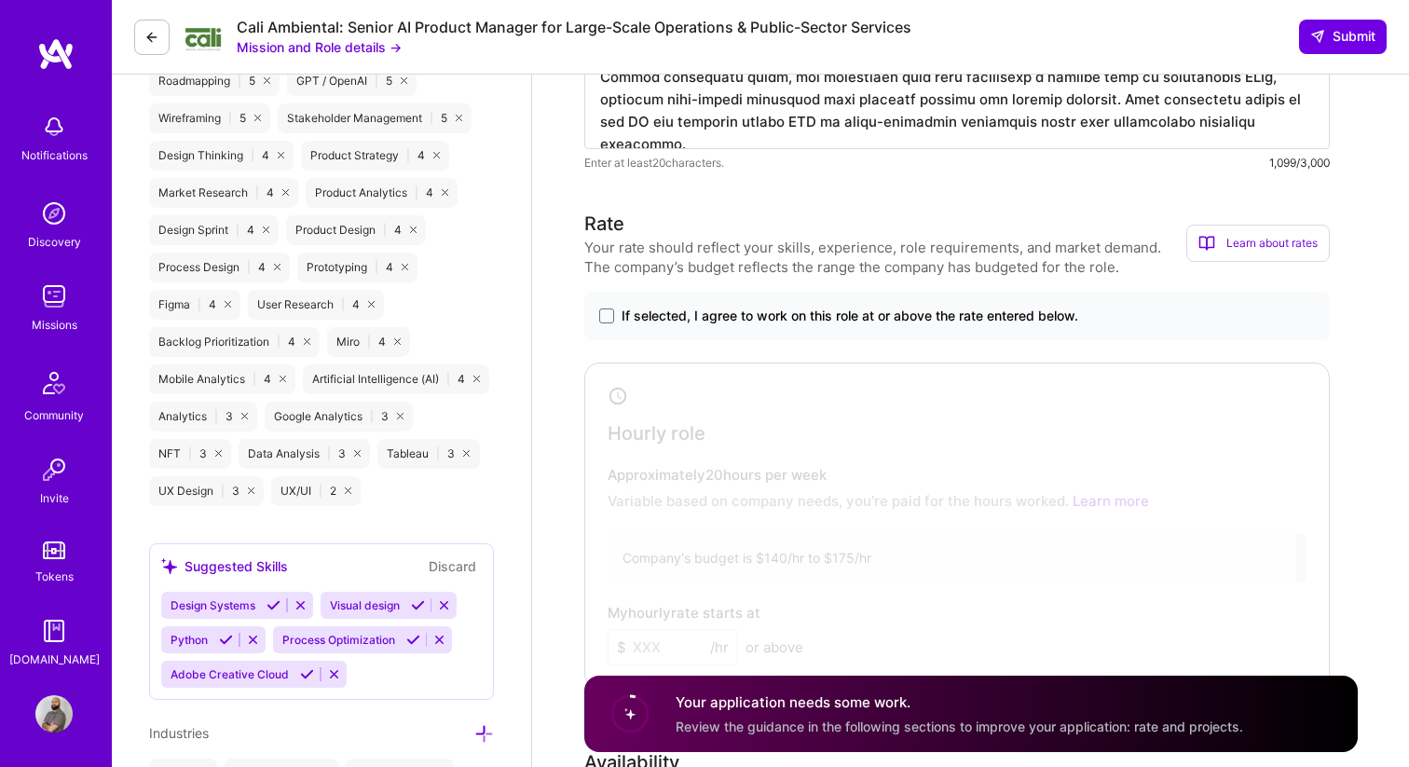
type textarea "In my role as Product Manager building Canada's largest steel manufacturers' AI…"
click at [665, 318] on span "If selected, I agree to work on this role at or above the rate entered below." at bounding box center [849, 316] width 457 height 19
click at [0, 0] on input "If selected, I agree to work on this role at or above the rate entered below." at bounding box center [0, 0] width 0 height 0
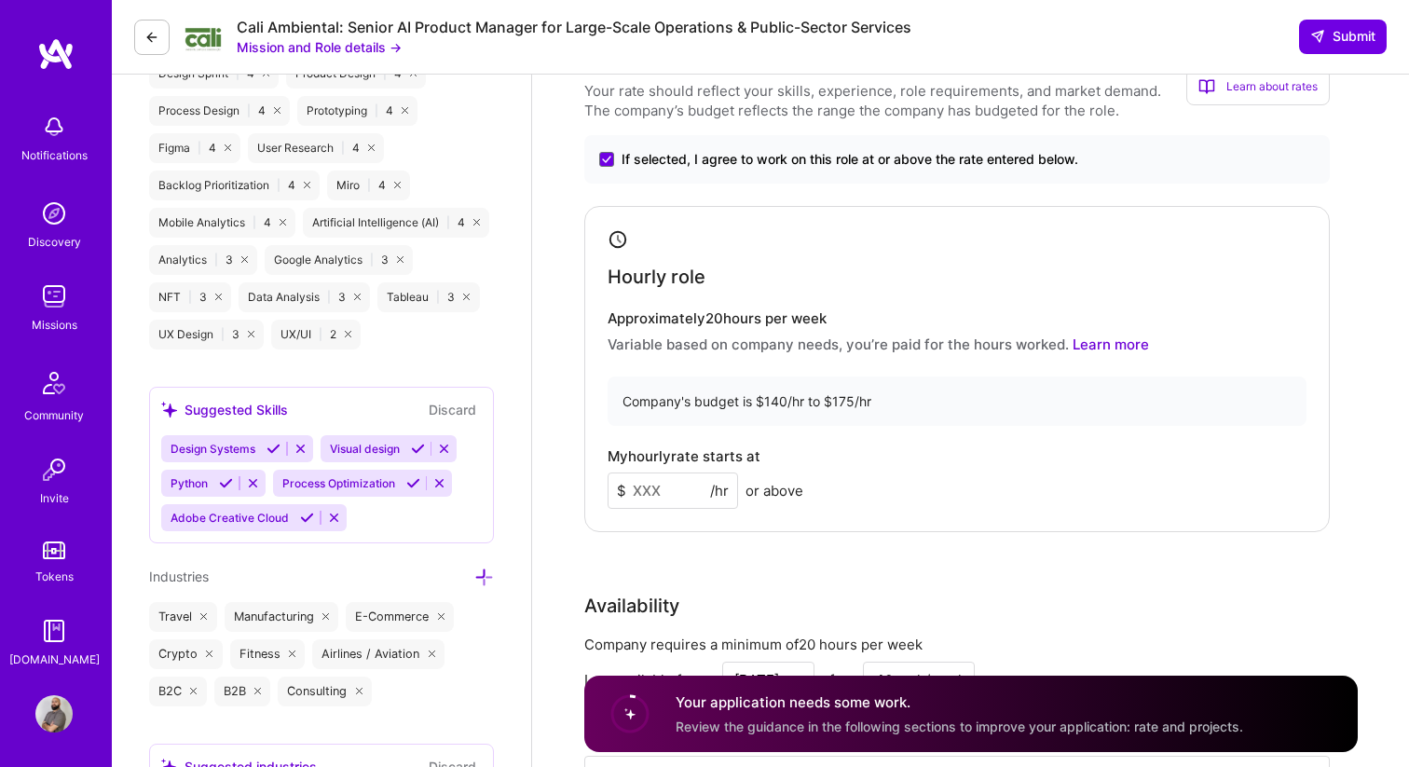
scroll to position [1406, 0]
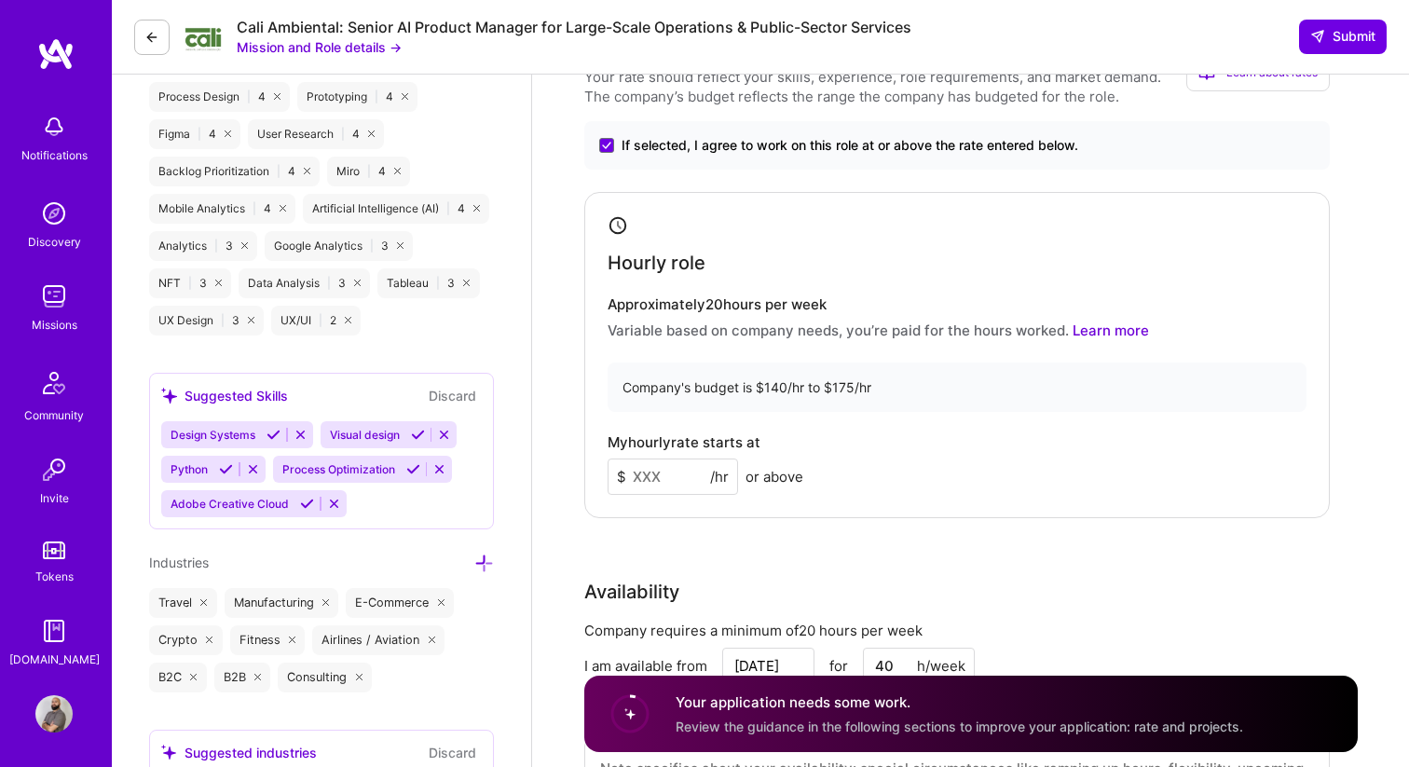
click at [677, 470] on input at bounding box center [672, 476] width 130 height 36
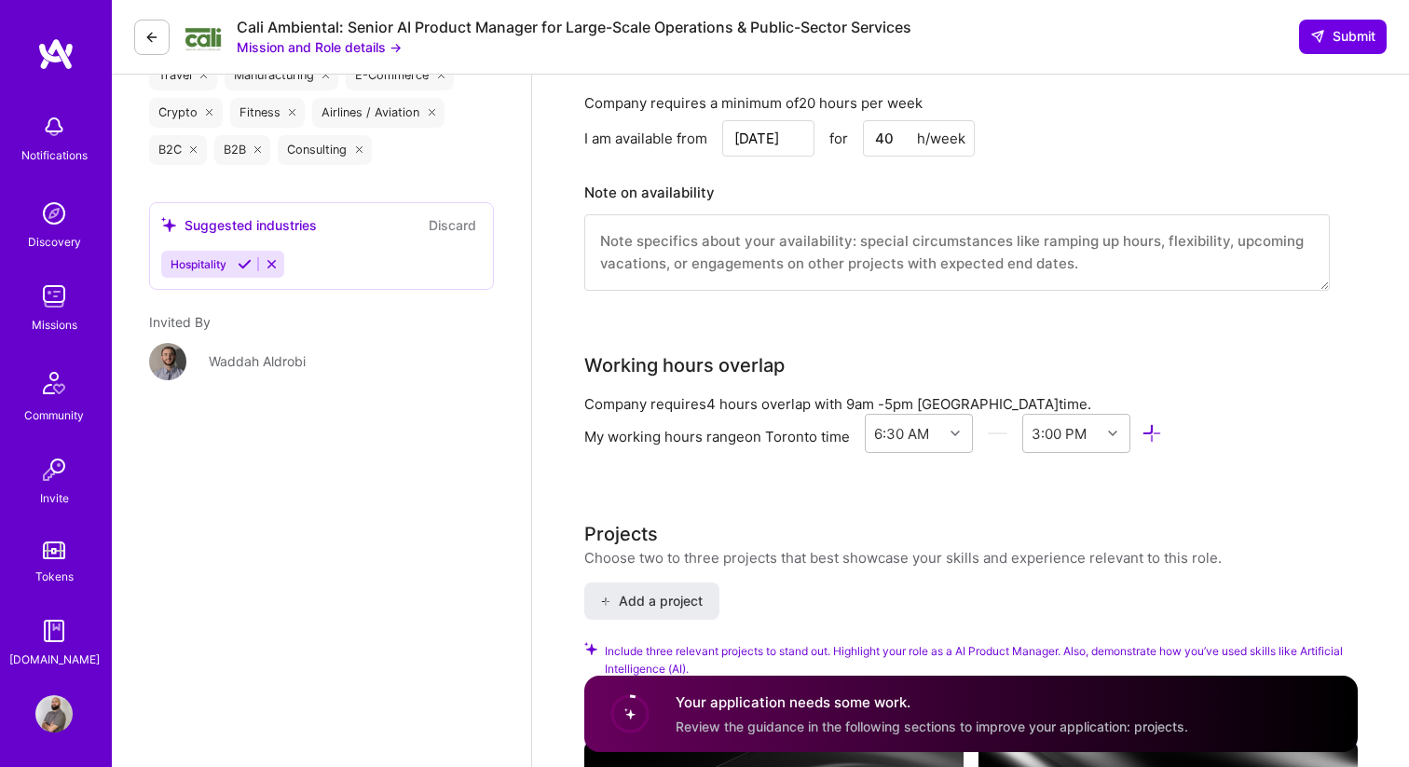
scroll to position [1947, 0]
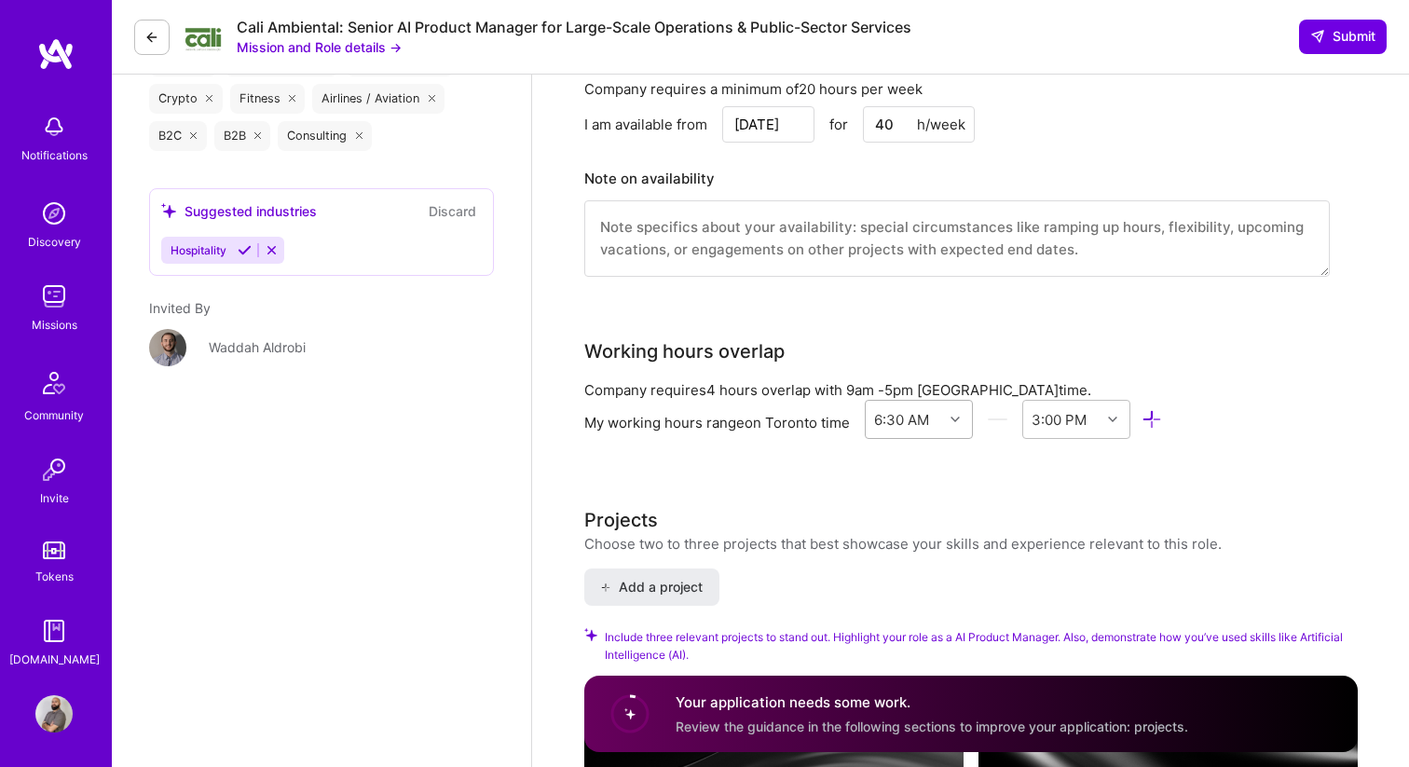
type input "150"
click at [959, 423] on div at bounding box center [957, 419] width 29 height 24
click at [915, 504] on div "7:00 AM" at bounding box center [919, 502] width 109 height 34
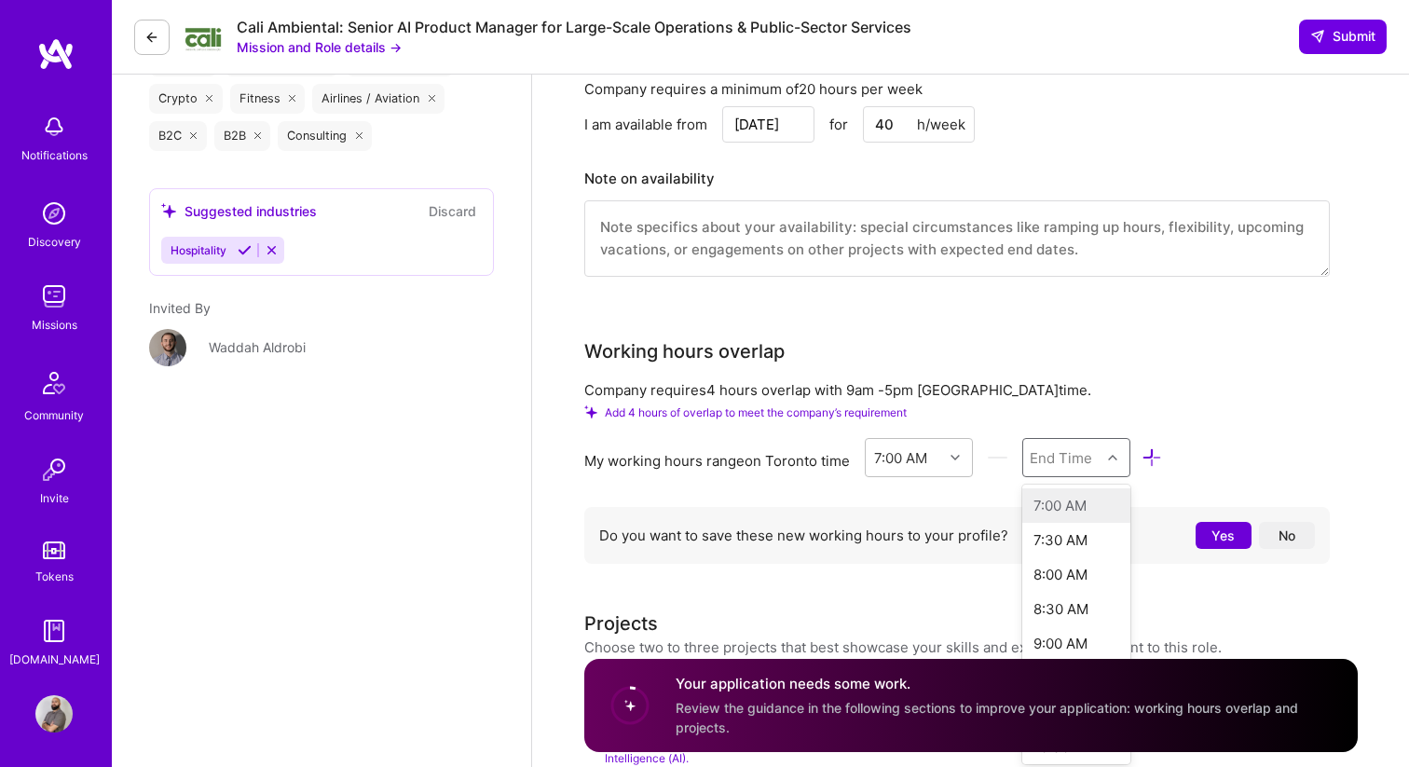
click at [1062, 454] on div "End Time" at bounding box center [1060, 457] width 62 height 20
click at [1070, 563] on div "6:00 PM" at bounding box center [1076, 567] width 109 height 34
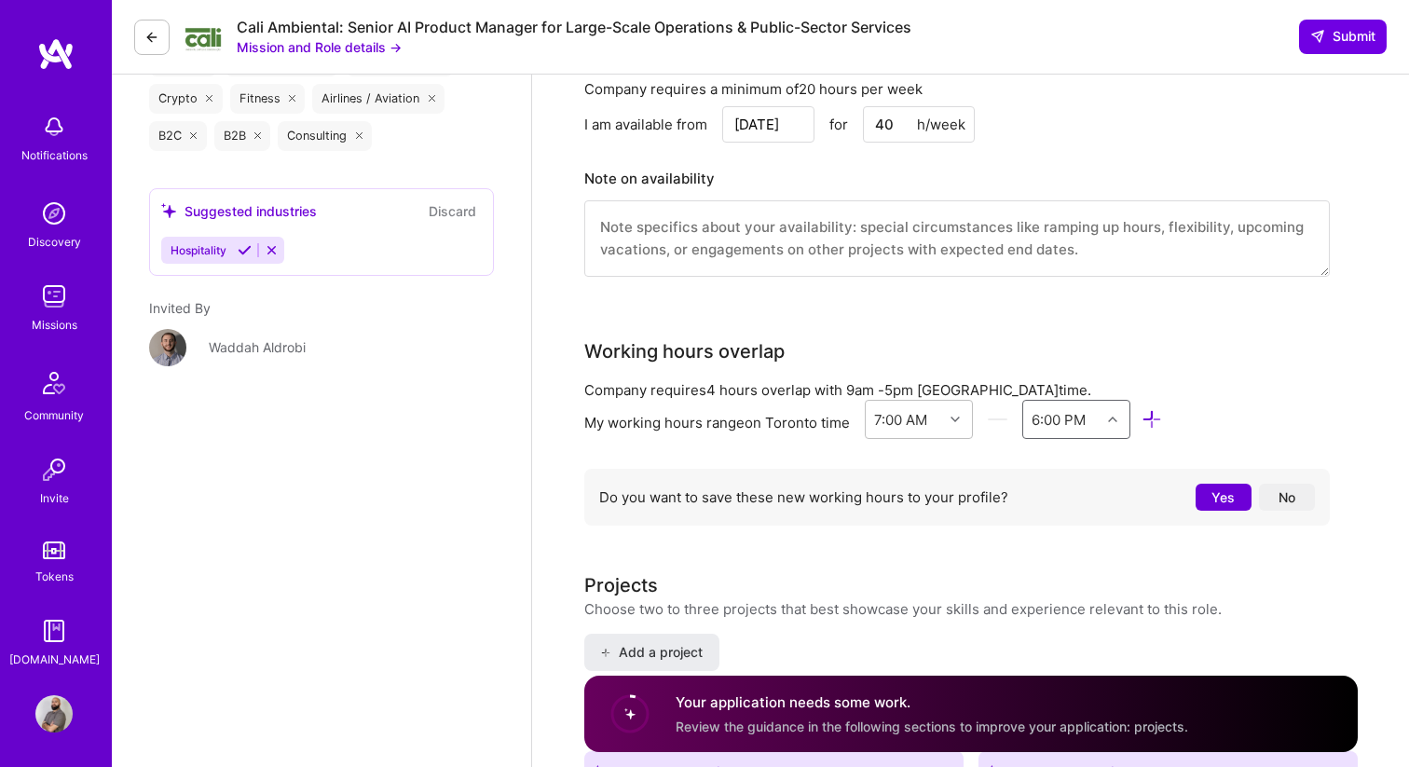
click at [1279, 493] on button "No" at bounding box center [1287, 497] width 56 height 27
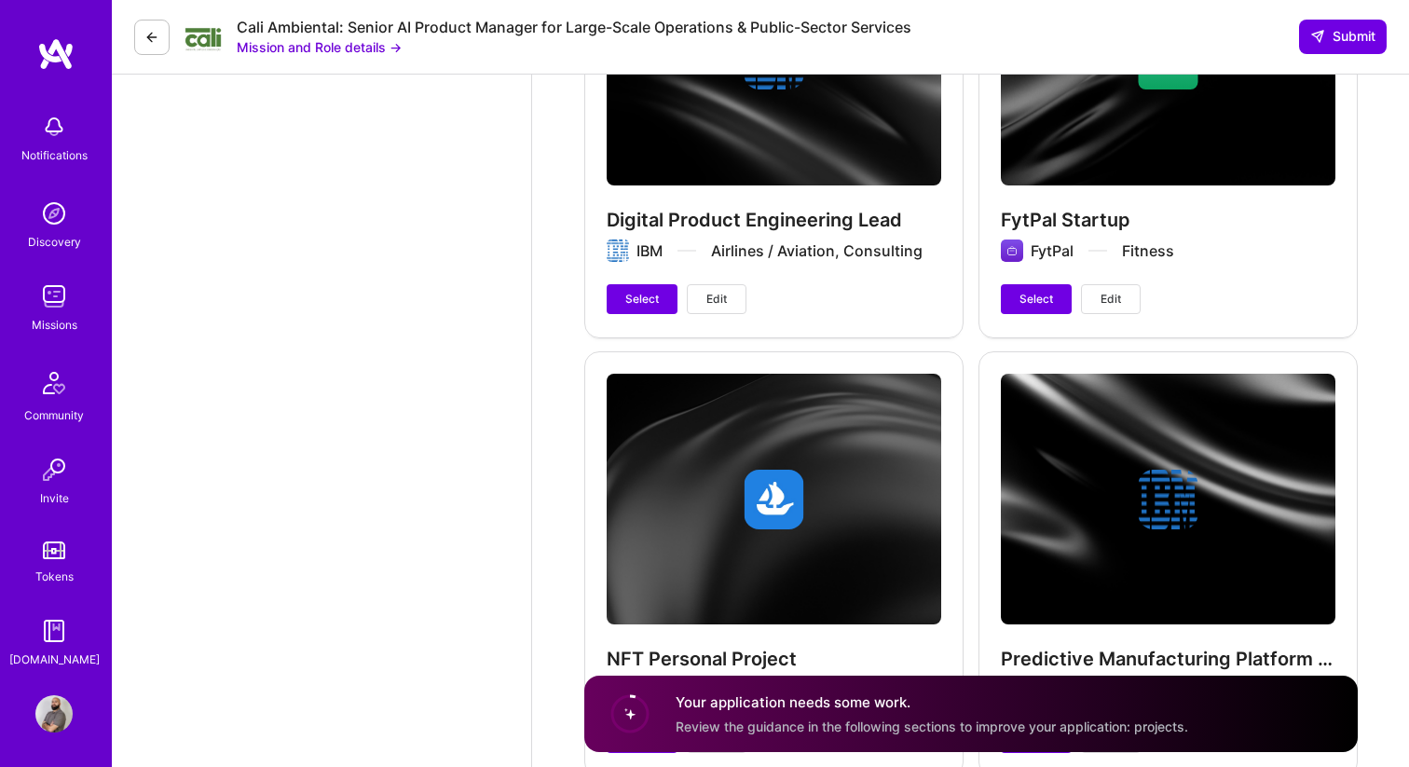
scroll to position [5257, 0]
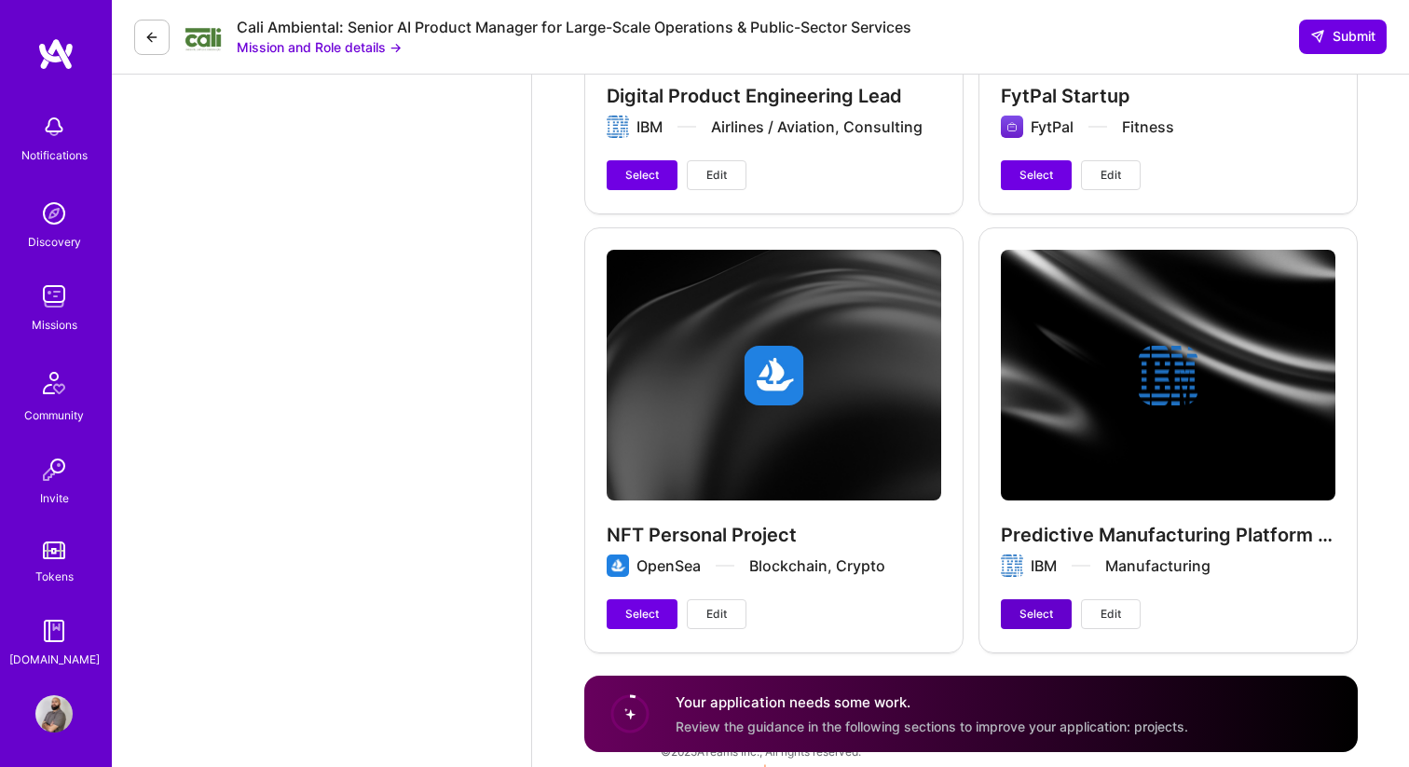
click at [1032, 606] on span "Select" at bounding box center [1036, 614] width 34 height 17
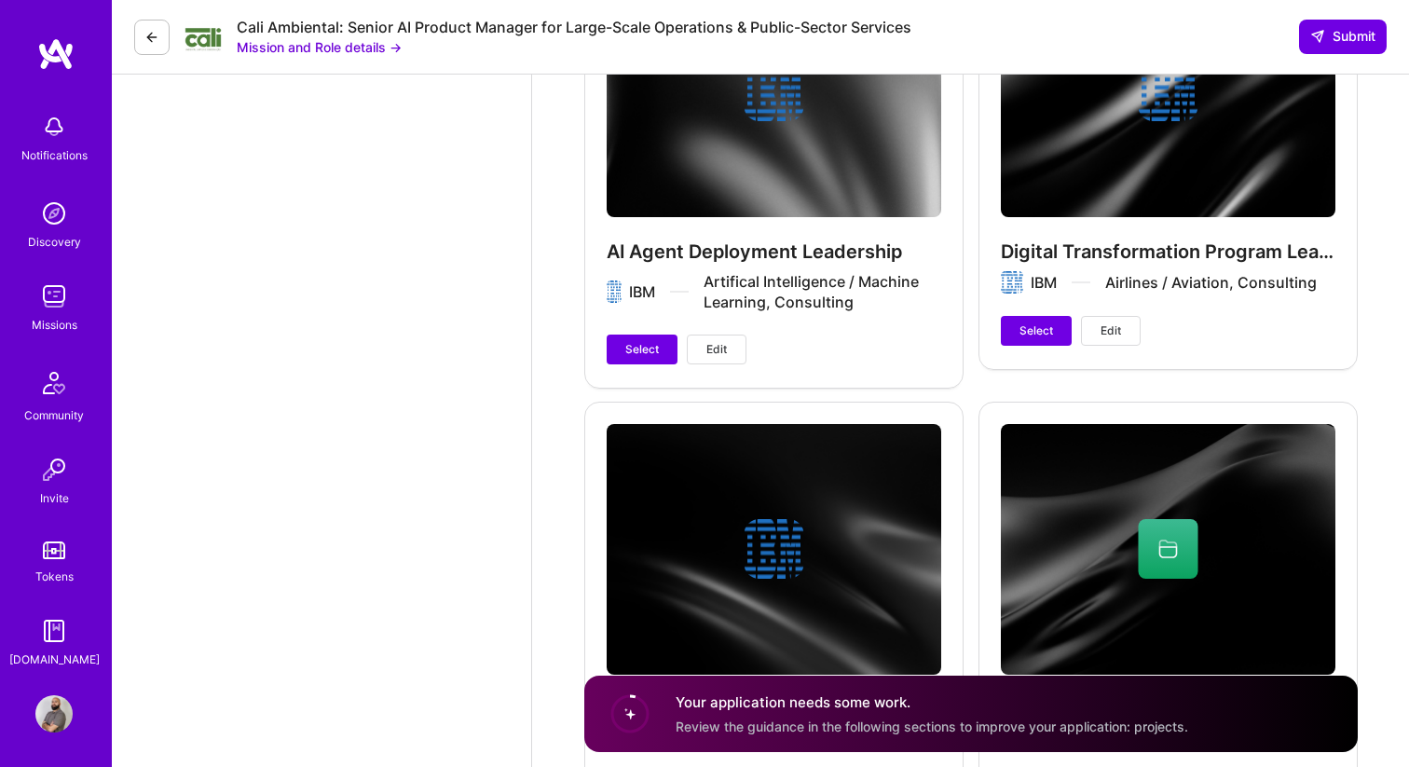
scroll to position [4582, 0]
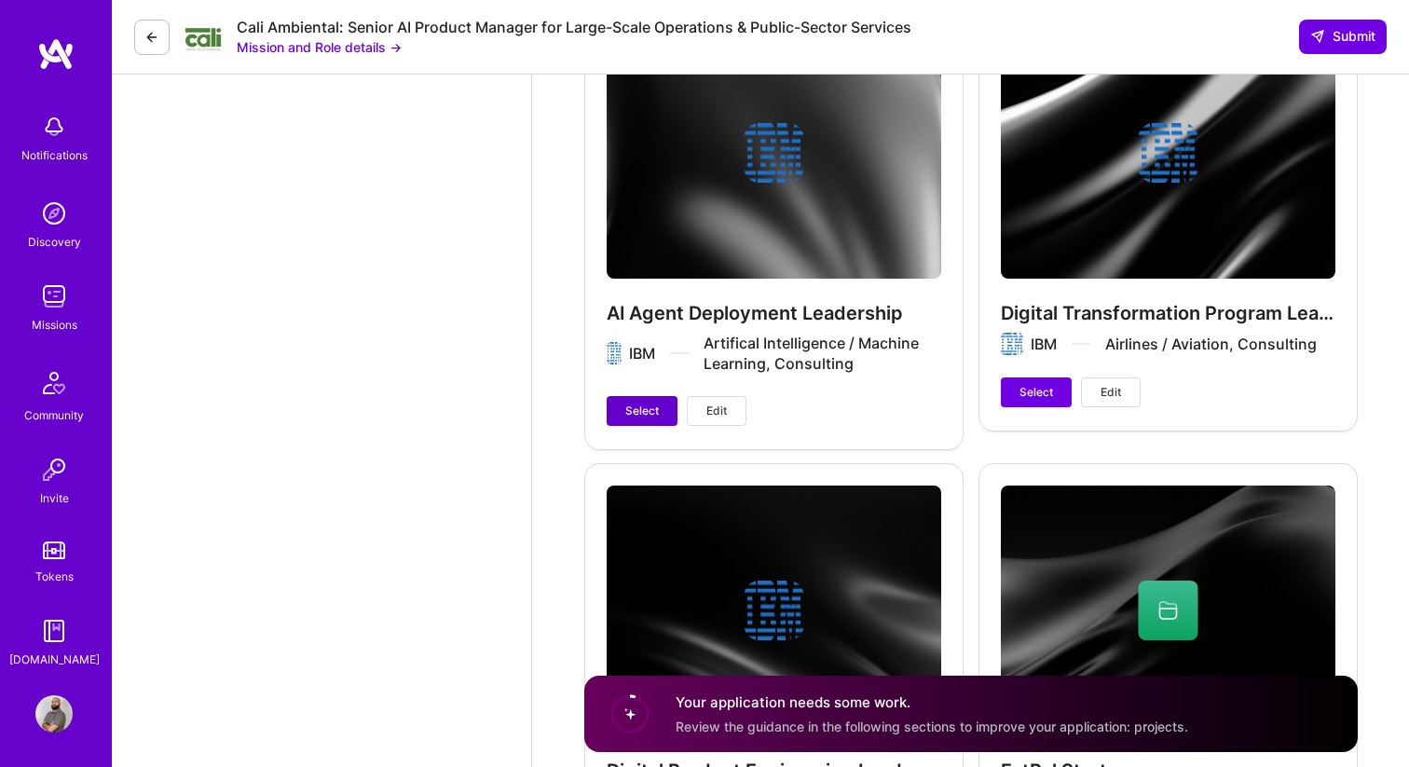
click at [653, 402] on span "Select" at bounding box center [642, 410] width 34 height 17
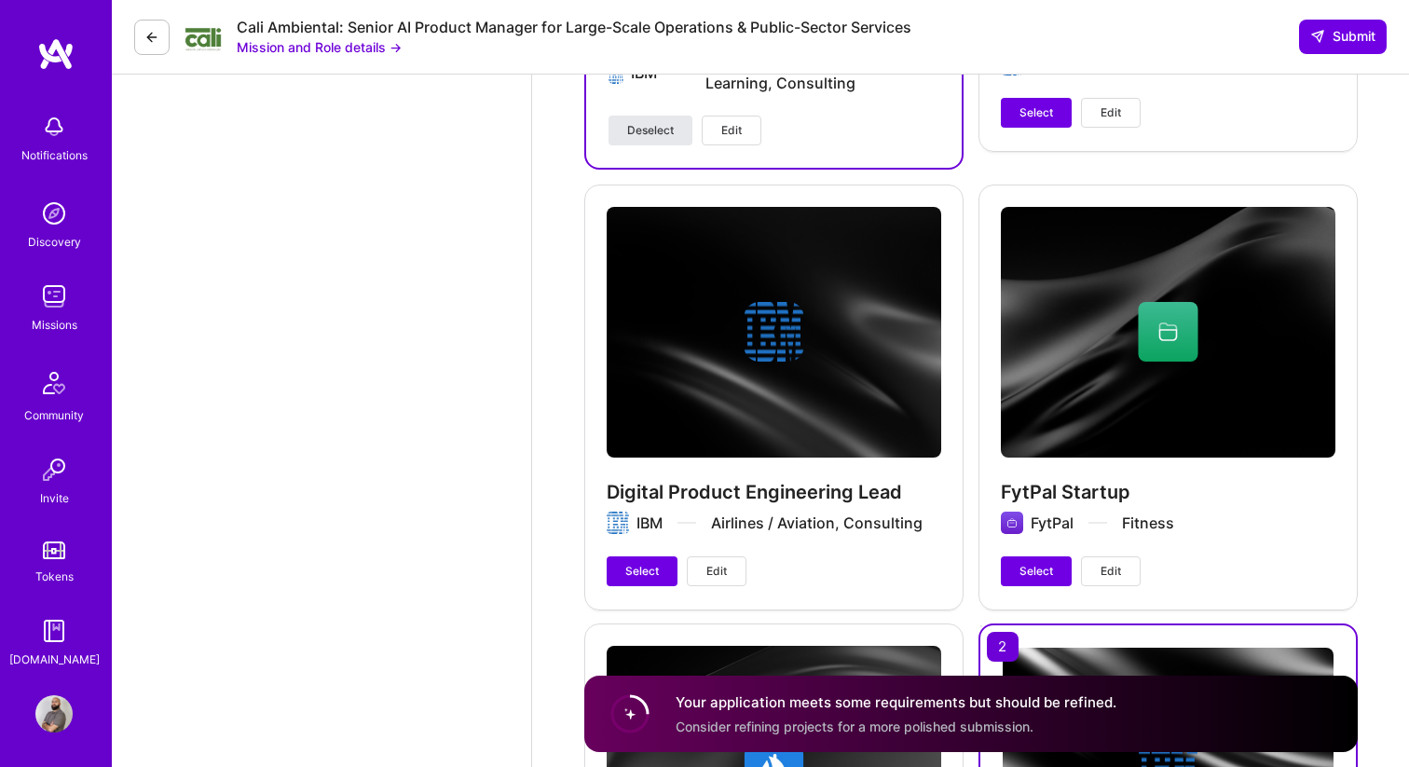
scroll to position [4897, 0]
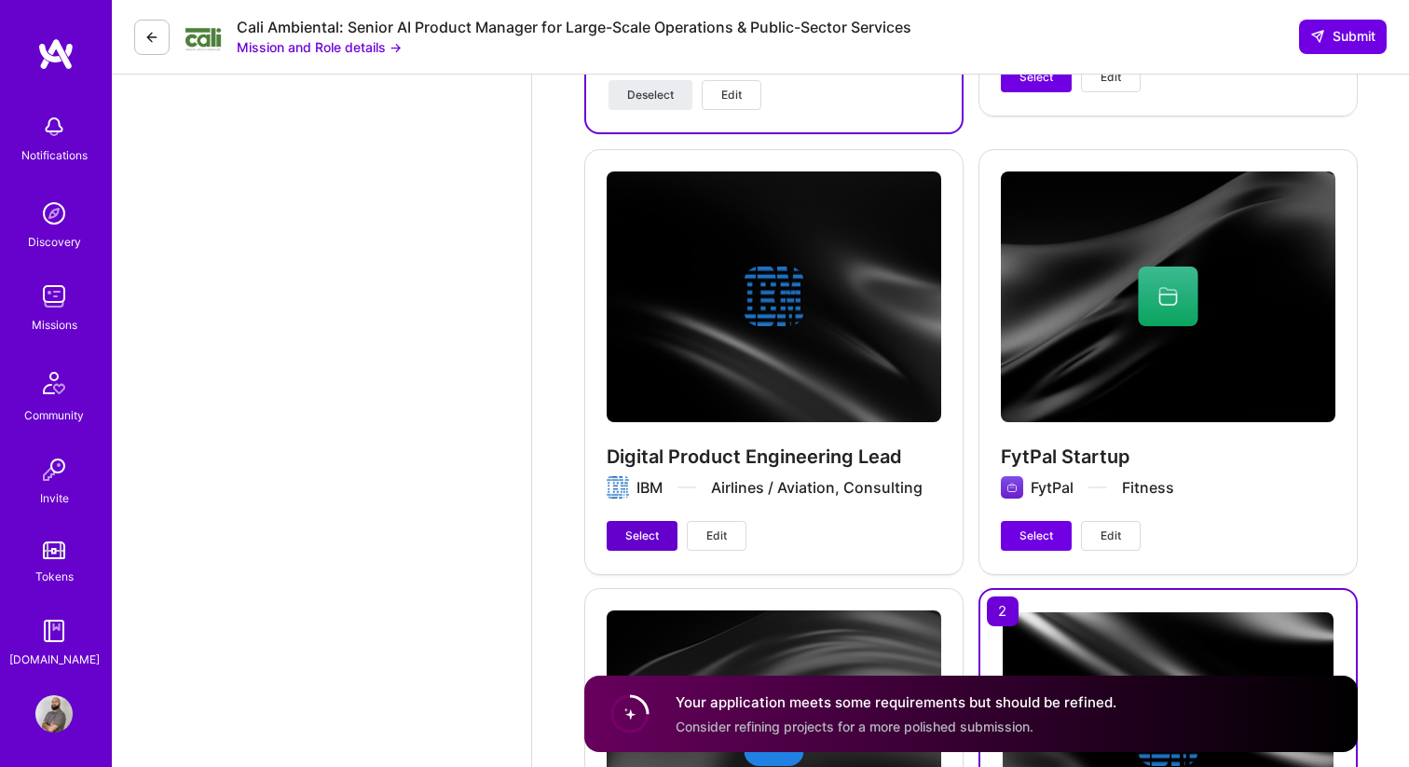
click at [641, 527] on span "Select" at bounding box center [642, 535] width 34 height 17
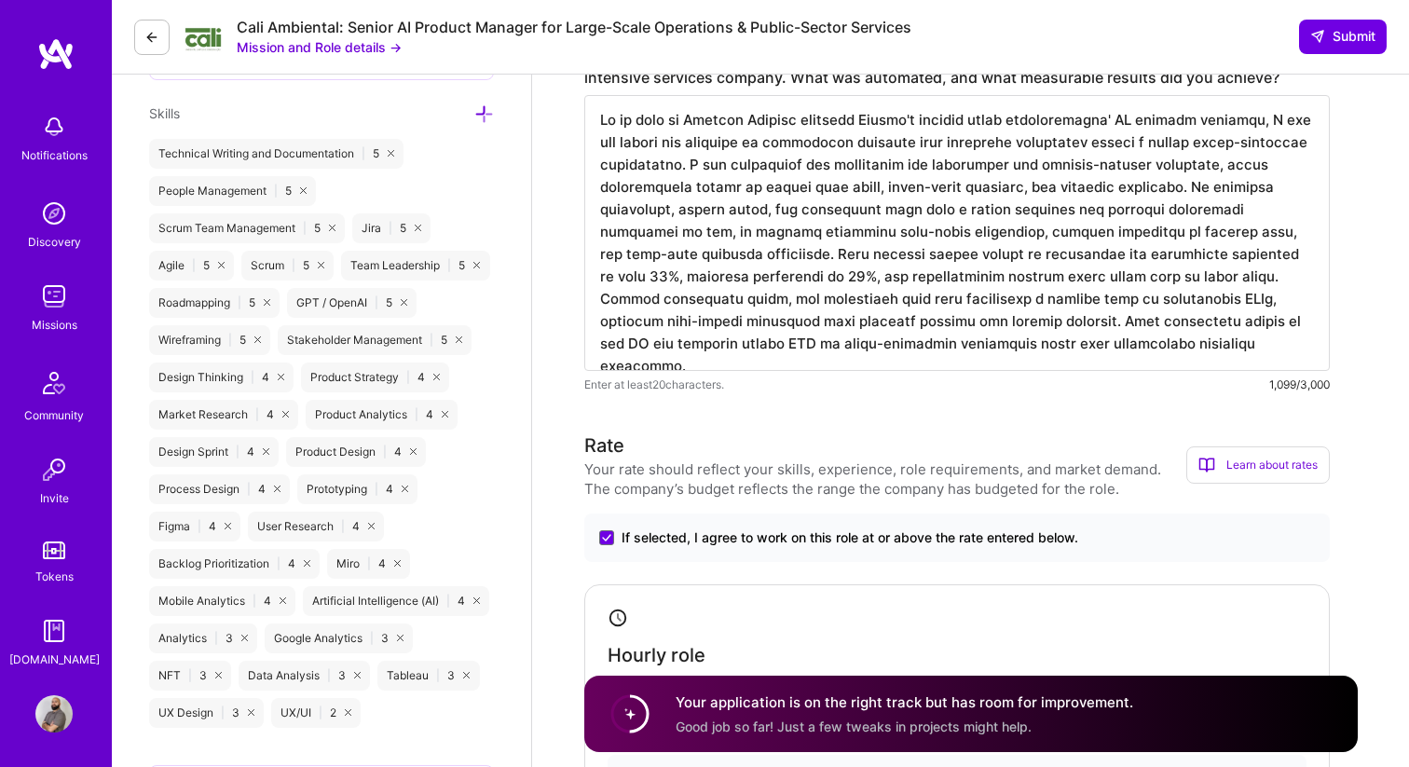
scroll to position [1006, 0]
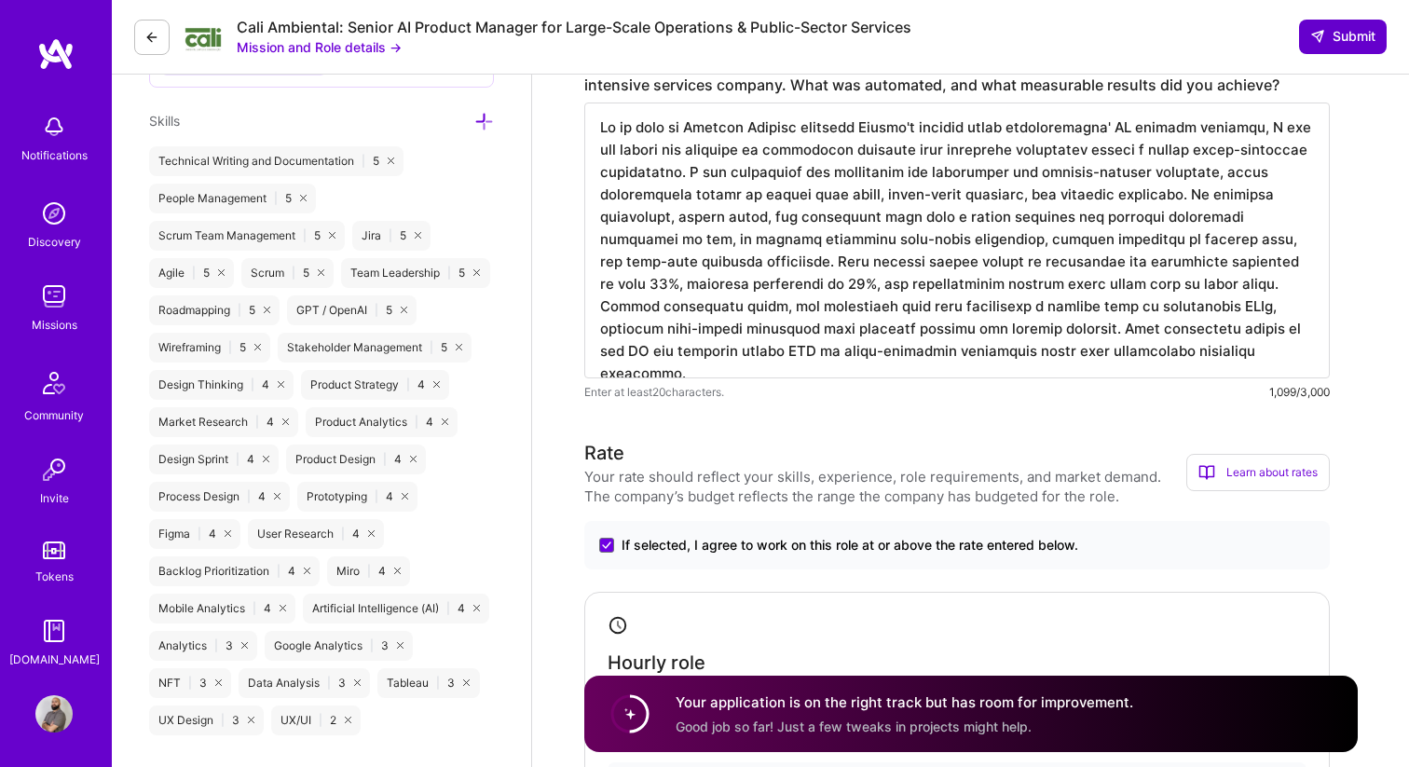
click at [1324, 38] on span "Submit" at bounding box center [1342, 36] width 65 height 19
